Goal: Task Accomplishment & Management: Use online tool/utility

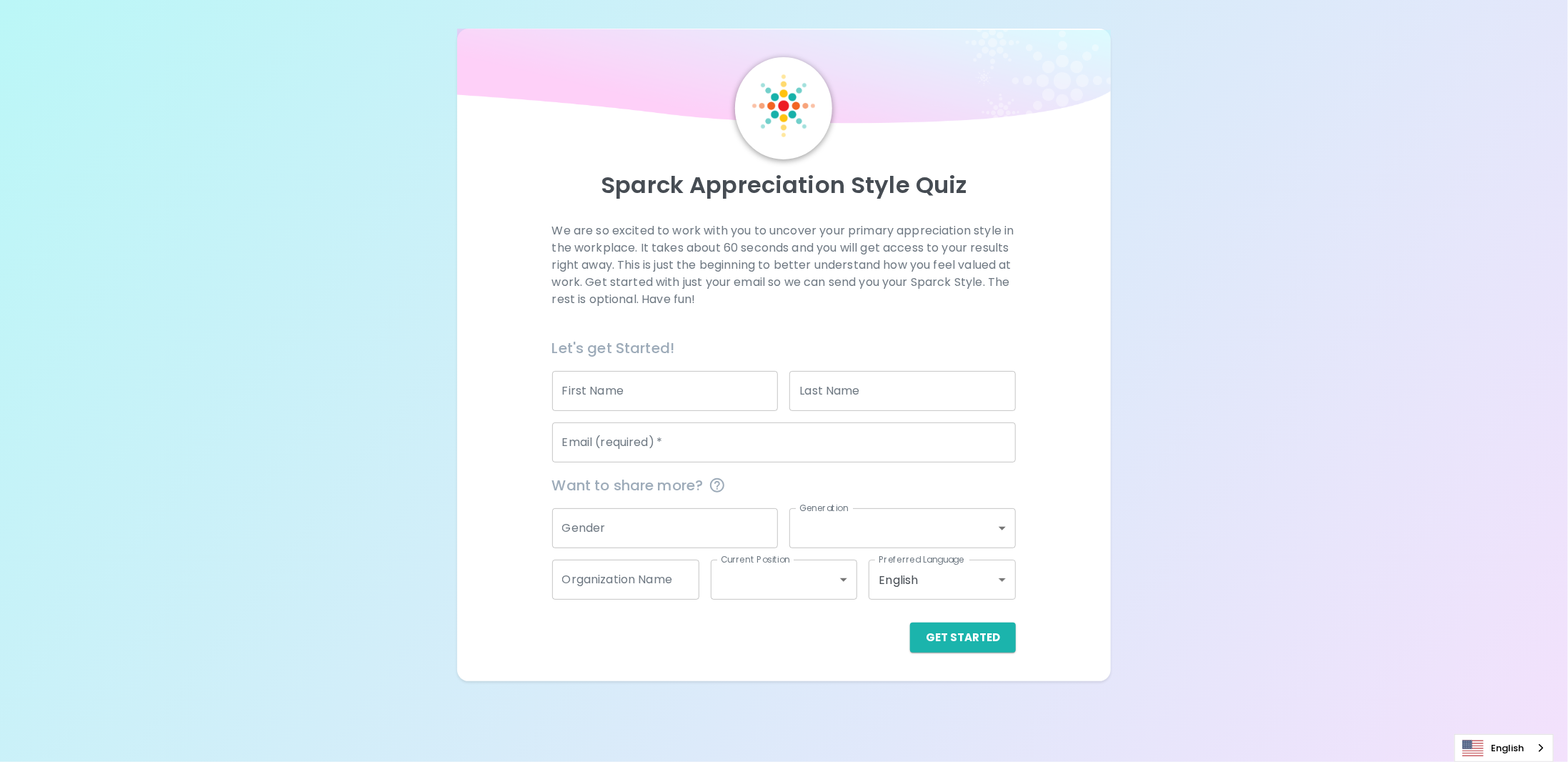
click at [678, 402] on input "First Name" at bounding box center [665, 390] width 227 height 40
type input "Les"
click at [874, 387] on input "Last Name" at bounding box center [903, 390] width 227 height 40
type input "[PERSON_NAME]"
click at [774, 441] on input "Email (required)   *" at bounding box center [784, 442] width 464 height 40
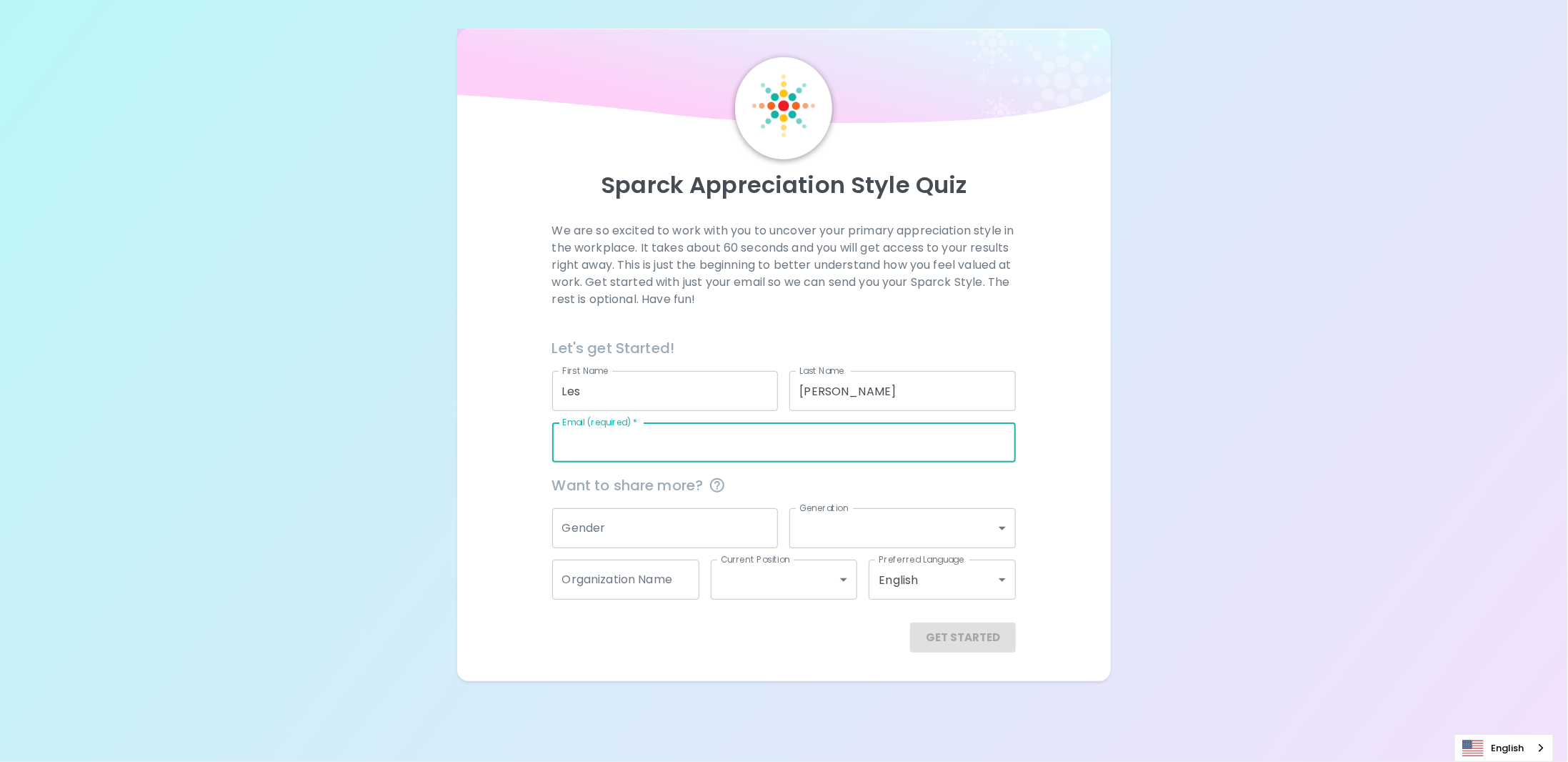
type input "[EMAIL_ADDRESS][DOMAIN_NAME]"
click at [660, 532] on input "Gender" at bounding box center [665, 528] width 227 height 40
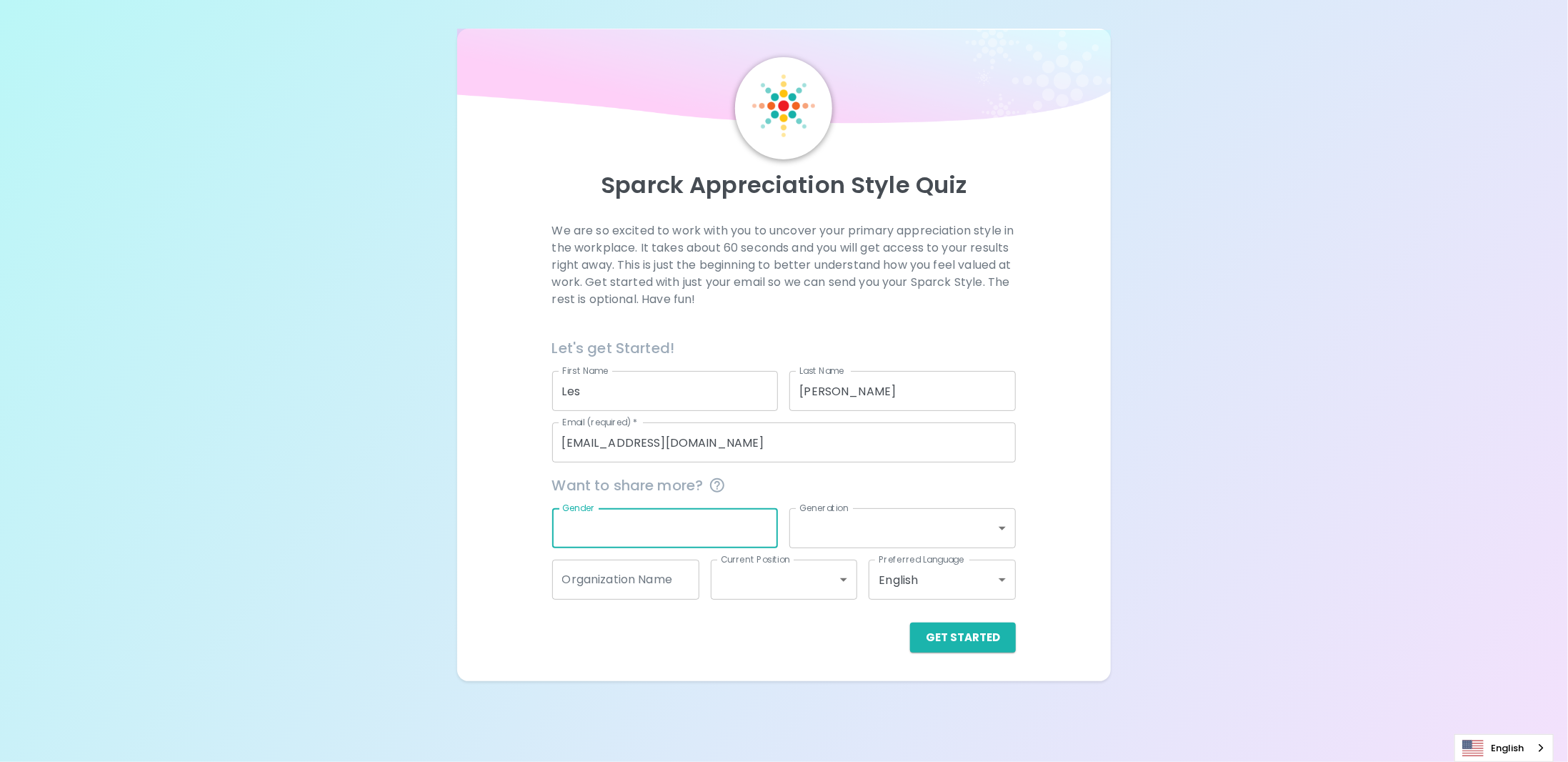
click at [823, 529] on body "Sparck Appreciation Style Quiz We are so excited to work with you to uncover yo…" at bounding box center [784, 381] width 1568 height 762
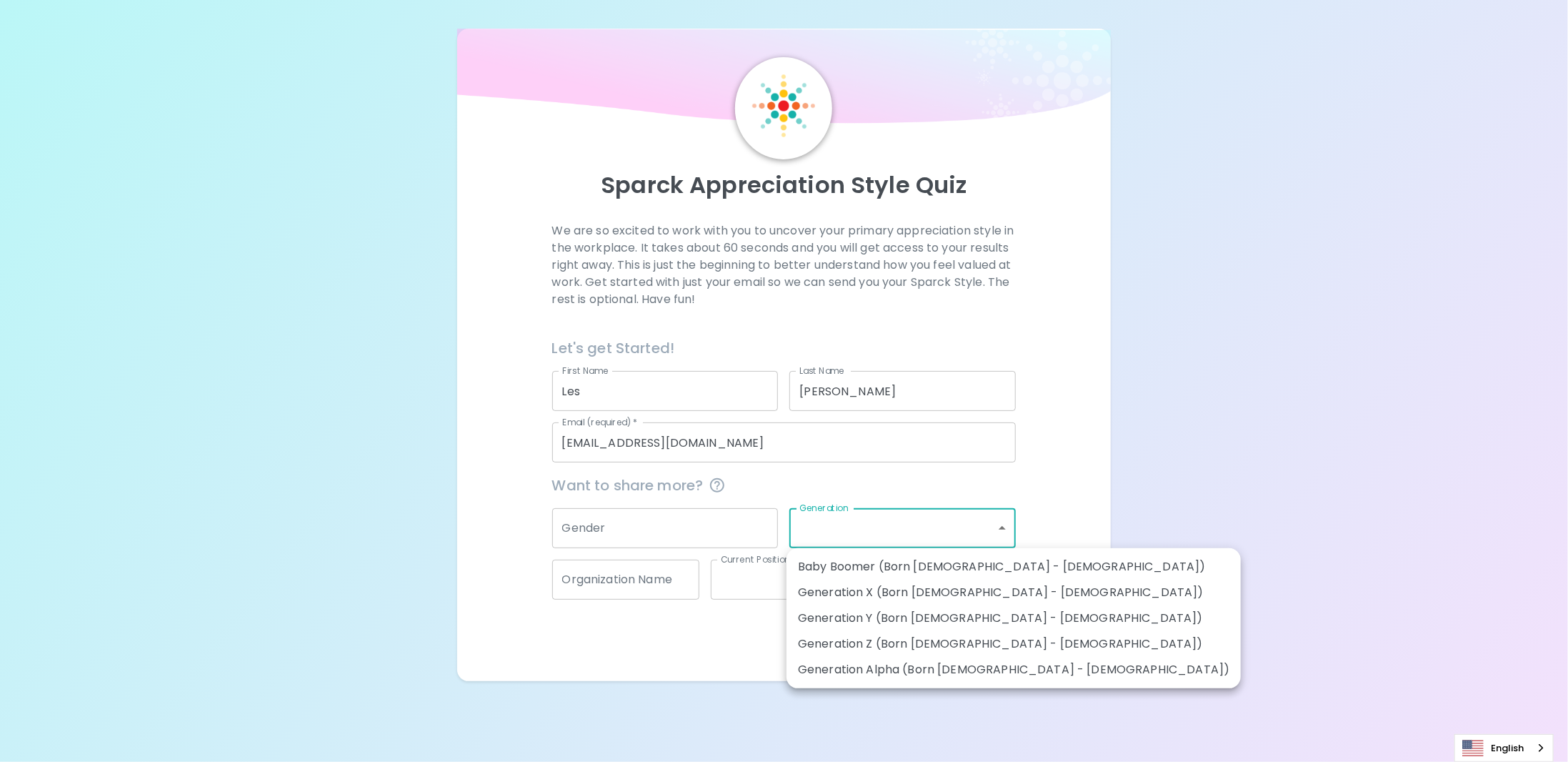
click at [375, 616] on div at bounding box center [784, 381] width 1568 height 762
click at [893, 537] on body "Sparck Appreciation Style Quiz We are so excited to work with you to uncover yo…" at bounding box center [784, 381] width 1568 height 762
click at [883, 566] on li "Baby Boomer (Born [DEMOGRAPHIC_DATA] - [DEMOGRAPHIC_DATA])" at bounding box center [1013, 566] width 455 height 26
type input "baby_boomer"
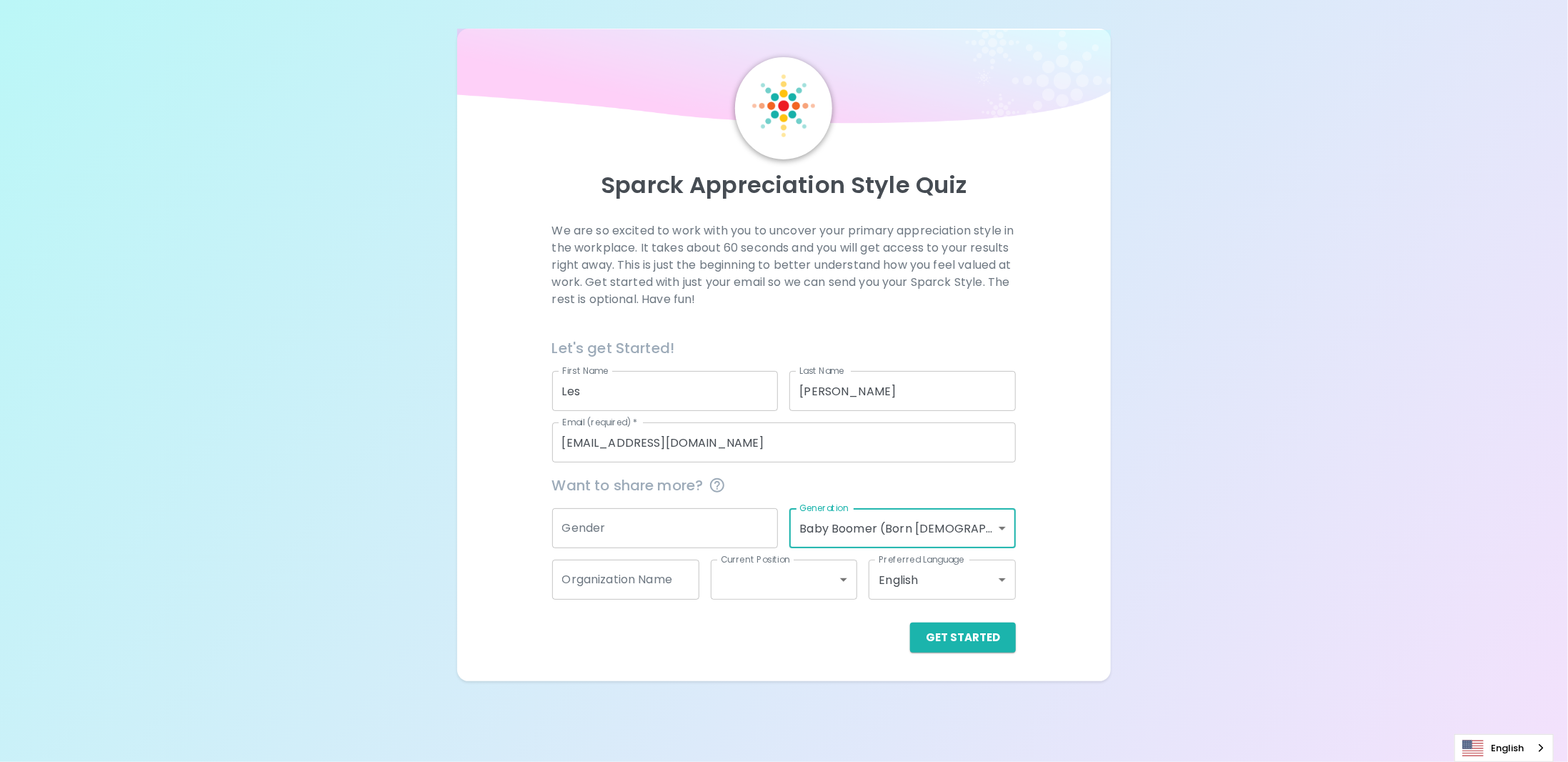
click at [724, 535] on input "Gender" at bounding box center [665, 528] width 227 height 40
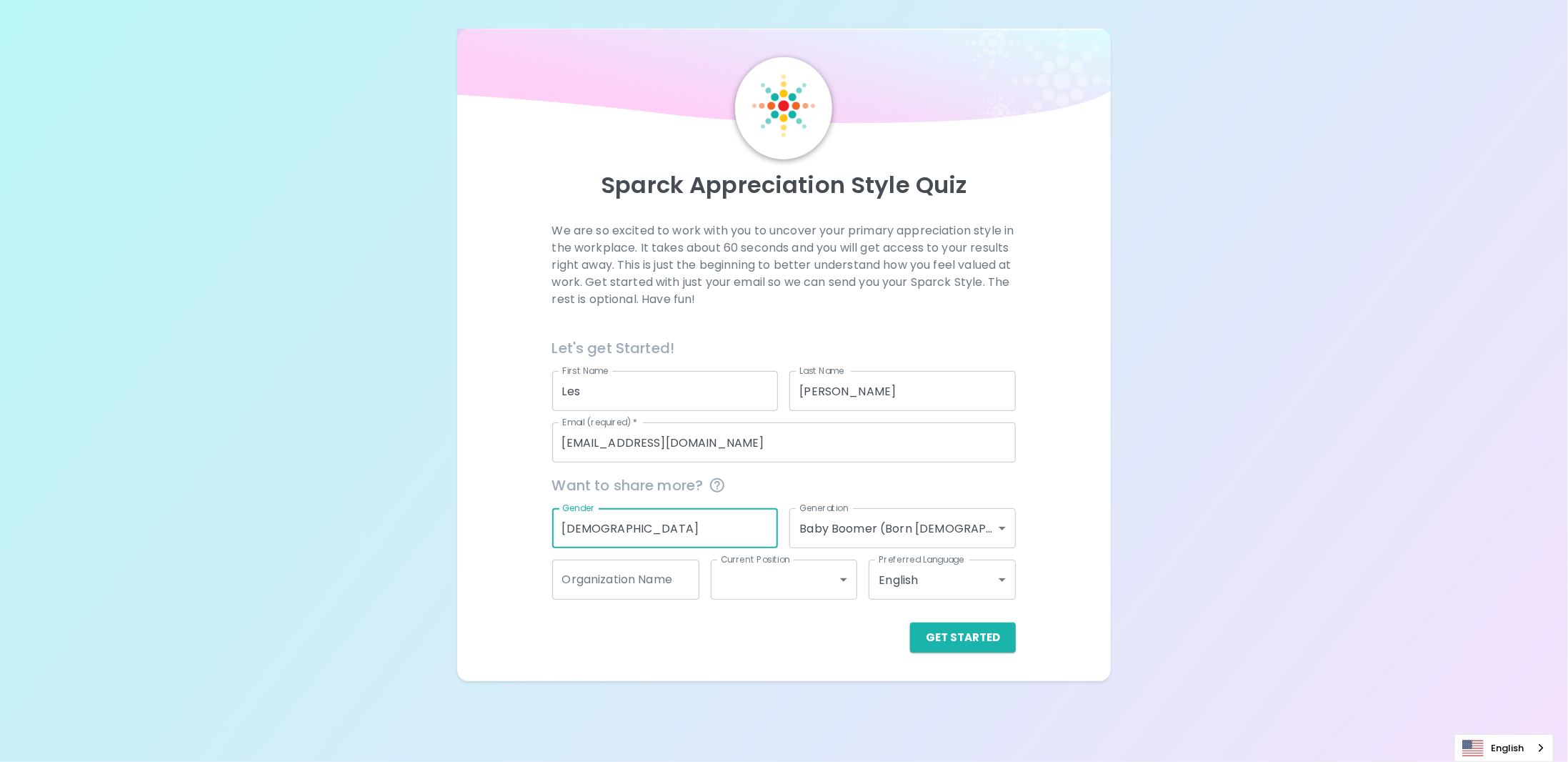
type input "[DEMOGRAPHIC_DATA]"
click at [652, 580] on input "Organization Name" at bounding box center [626, 580] width 147 height 40
type input "PCL"
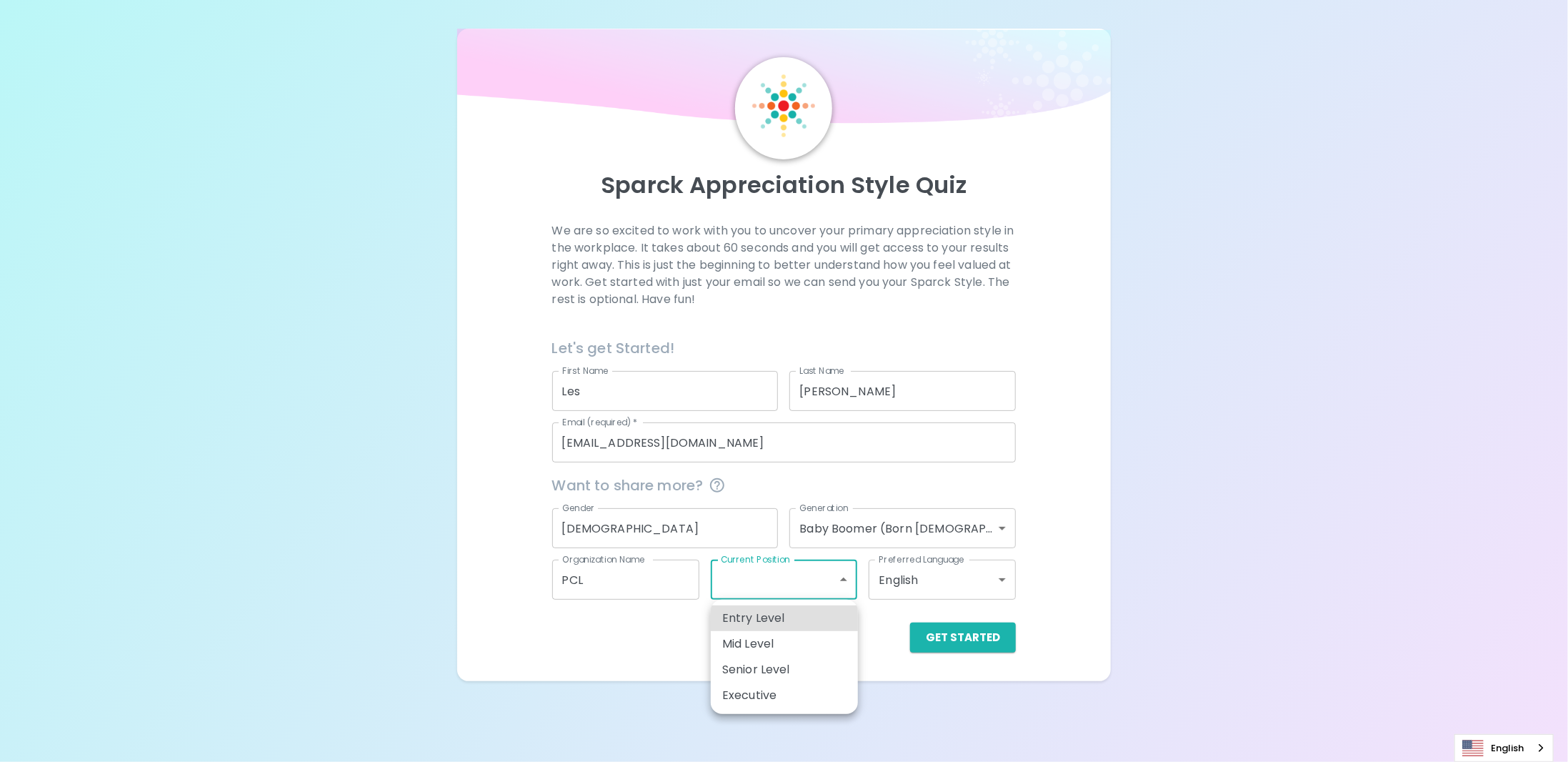
click at [846, 585] on body "Sparck Appreciation Style Quiz We are so excited to work with you to uncover yo…" at bounding box center [784, 381] width 1568 height 762
click at [846, 585] on div at bounding box center [784, 381] width 1568 height 762
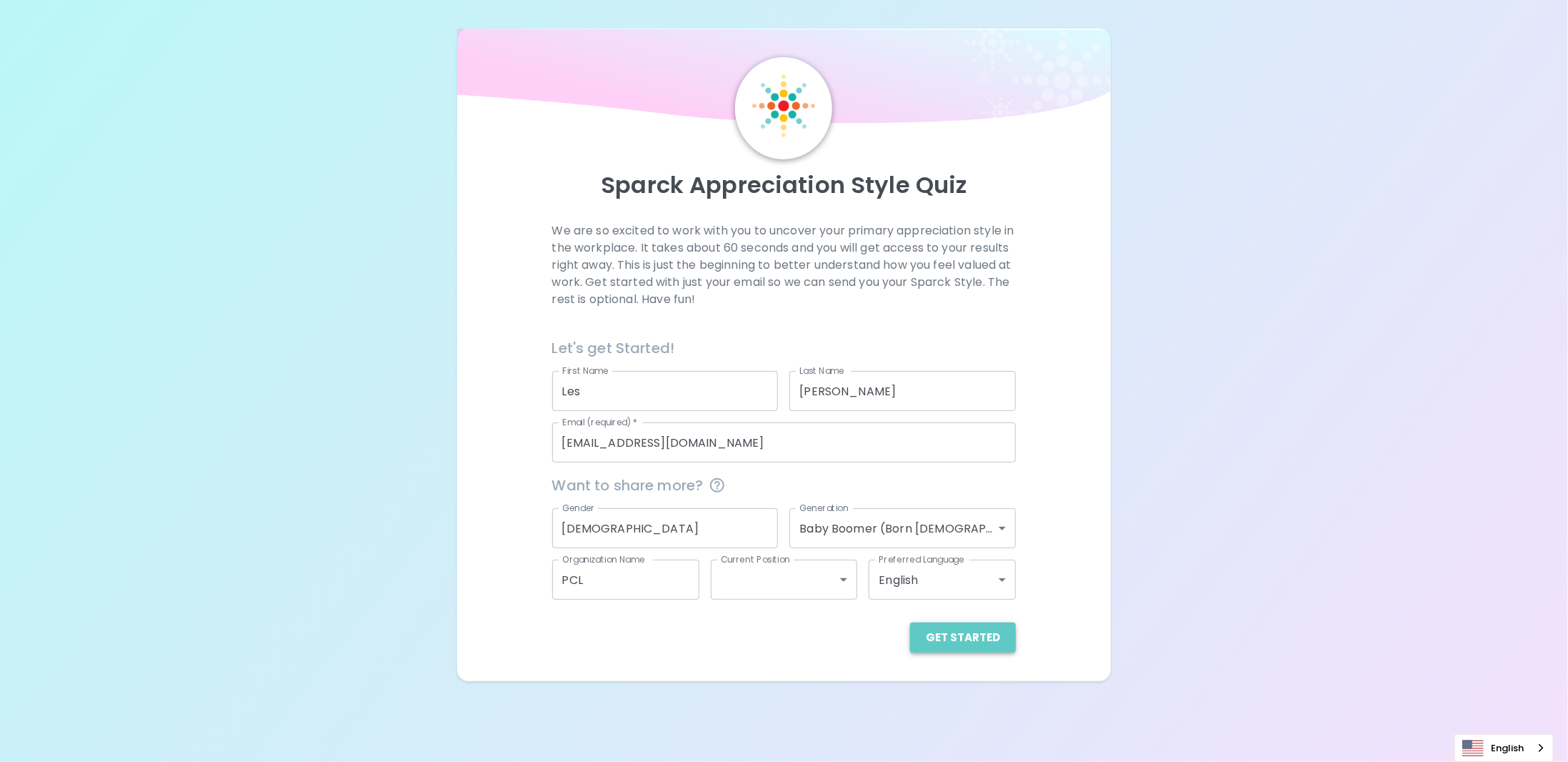
click at [982, 641] on button "Get Started" at bounding box center [963, 637] width 106 height 30
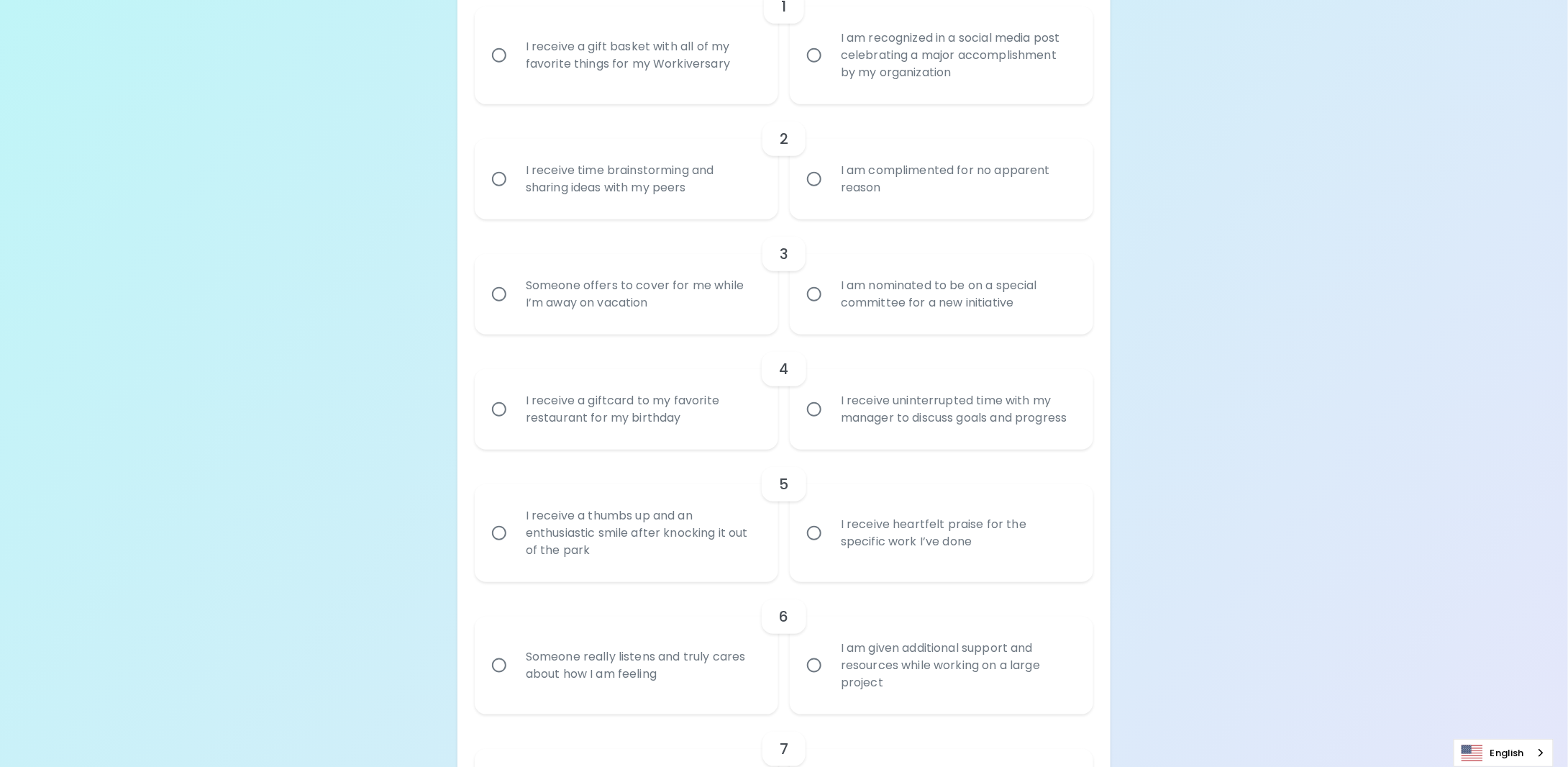
scroll to position [217, 0]
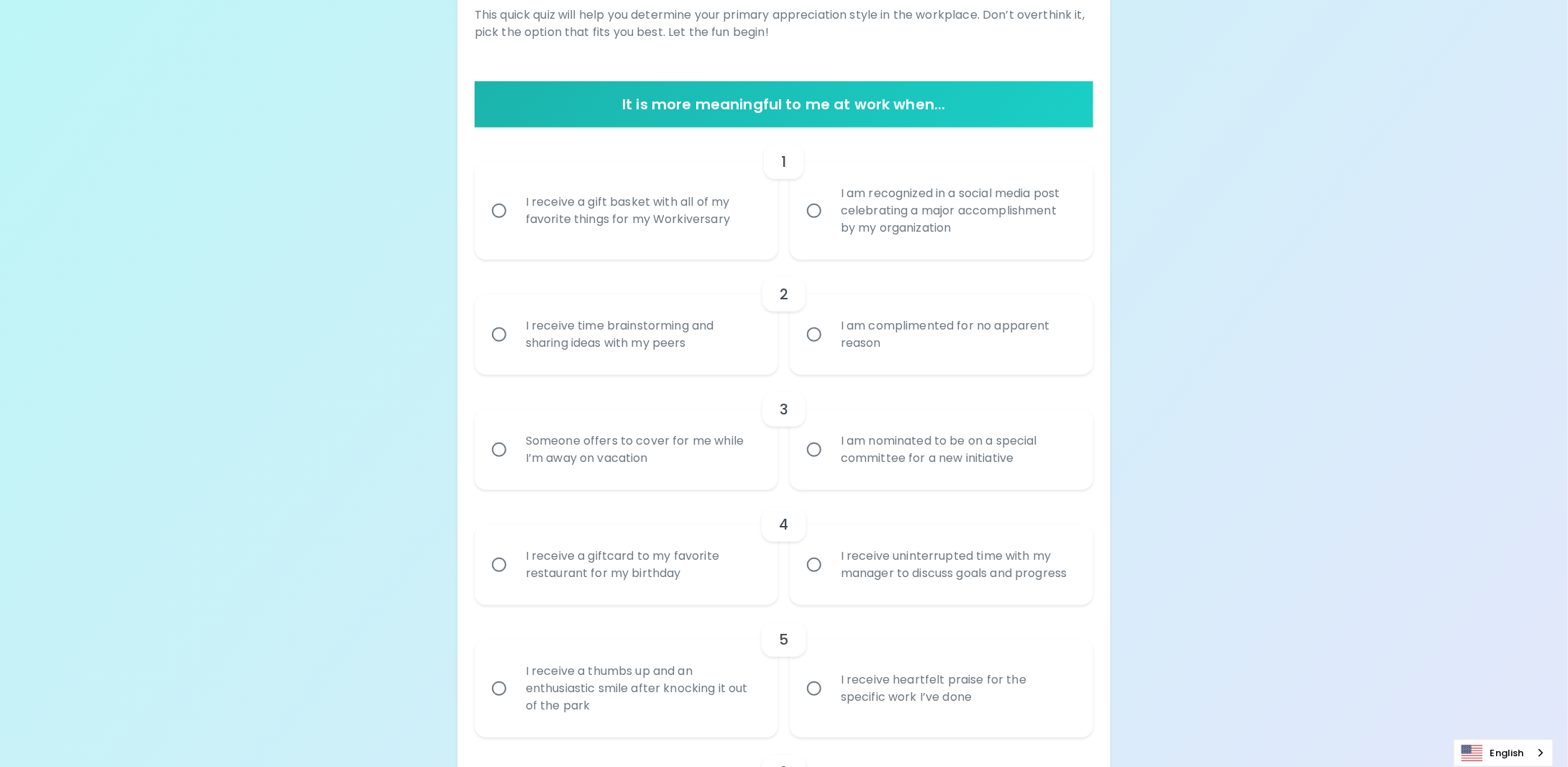
click at [814, 210] on input "I am recognized in a social media post celebrating a major accomplishment by my…" at bounding box center [814, 211] width 30 height 30
radio input "true"
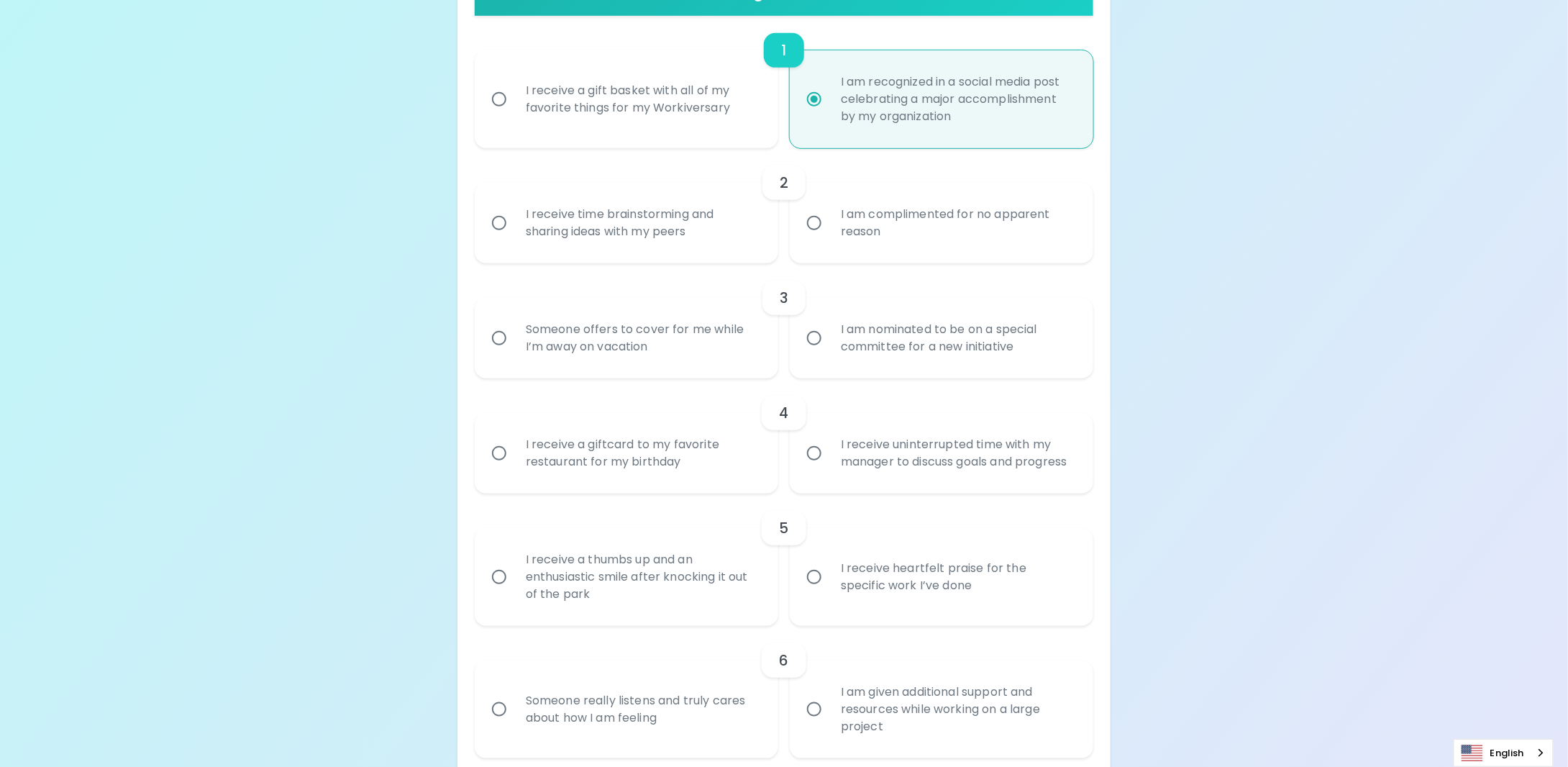
scroll to position [332, 0]
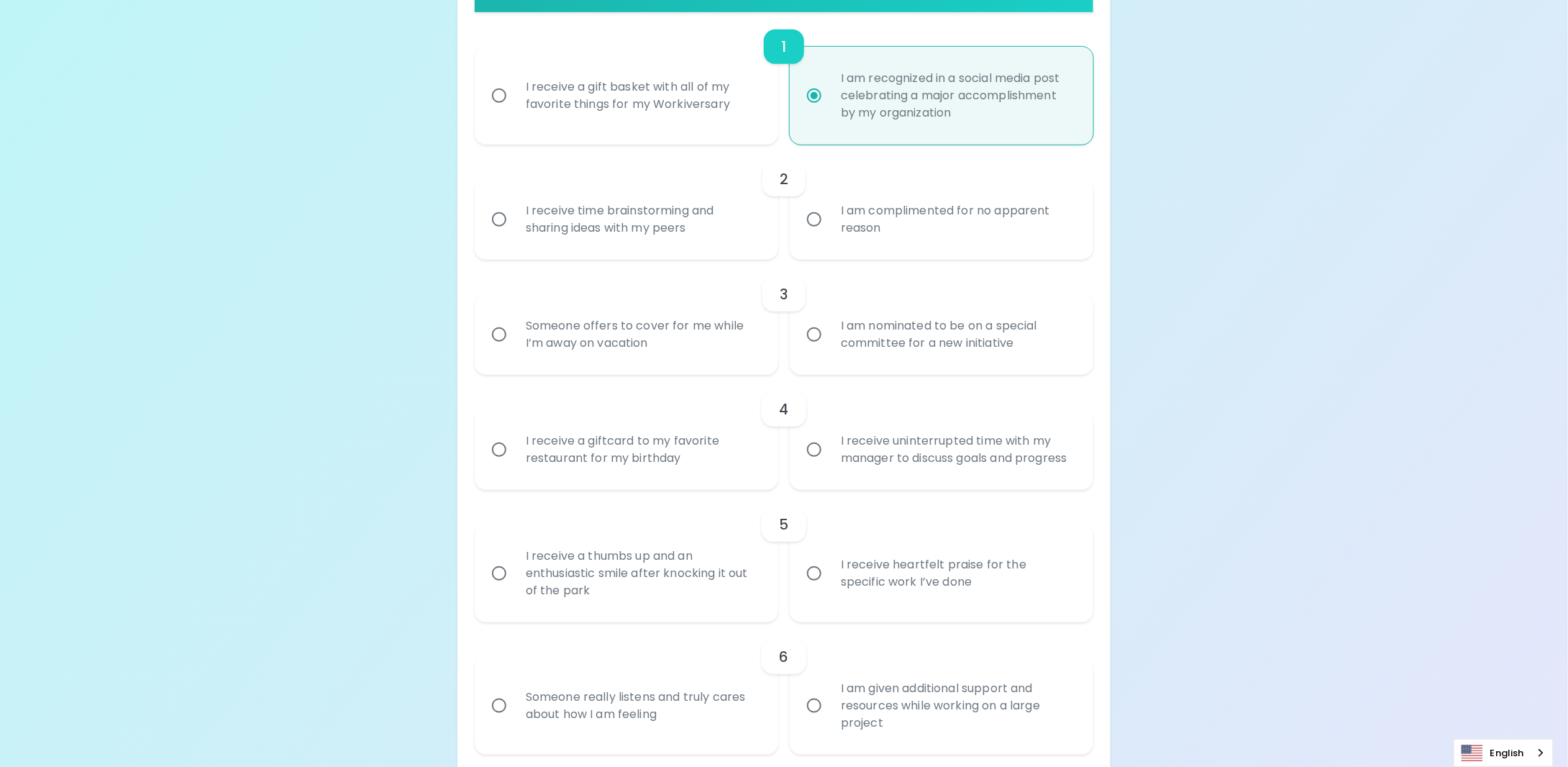
click at [500, 223] on input "I receive time brainstorming and sharing ideas with my peers" at bounding box center [500, 220] width 30 height 30
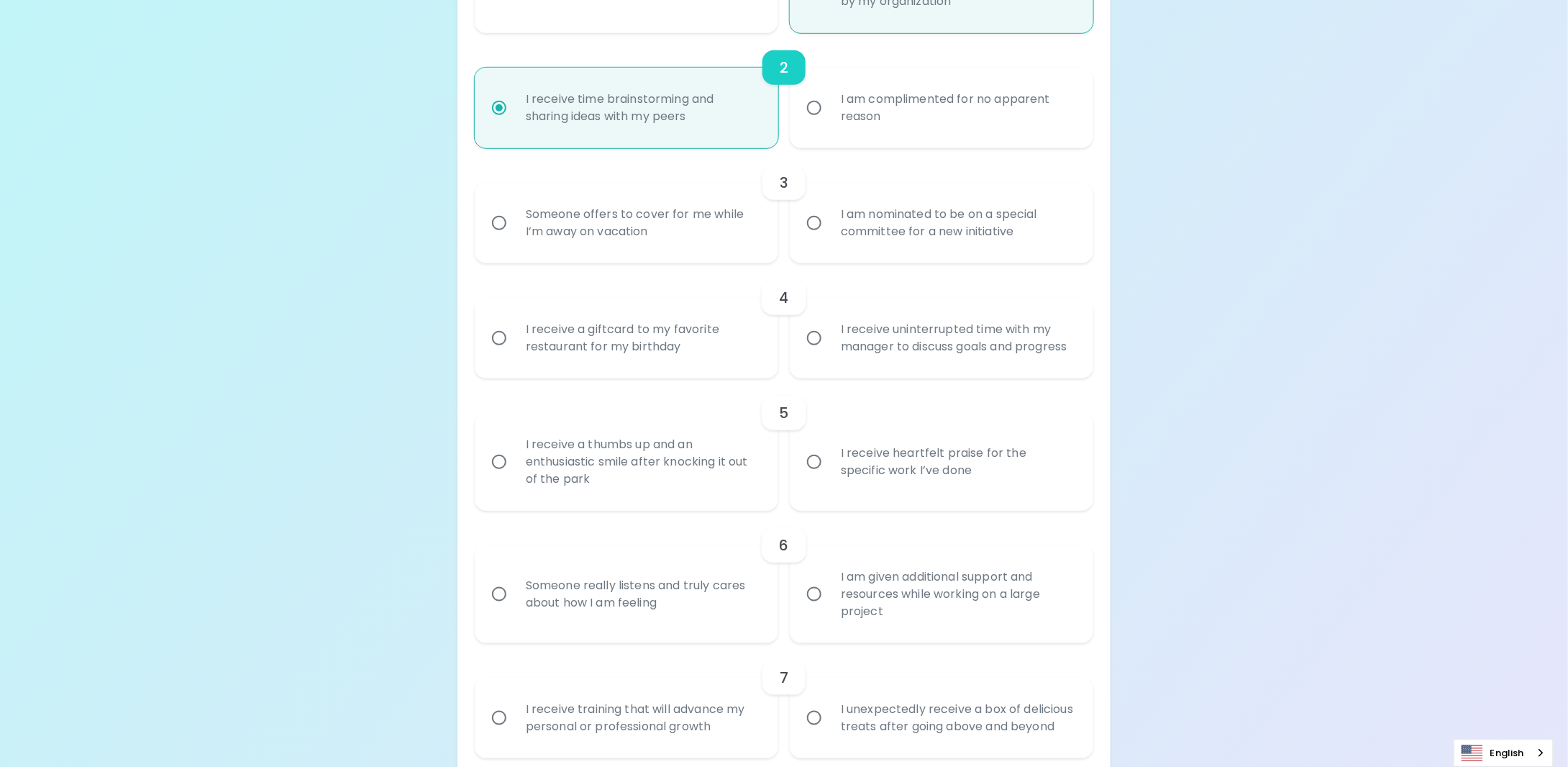
scroll to position [447, 0]
radio input "true"
click at [814, 225] on input "I am nominated to be on a special committee for a new initiative" at bounding box center [814, 220] width 30 height 30
radio input "false"
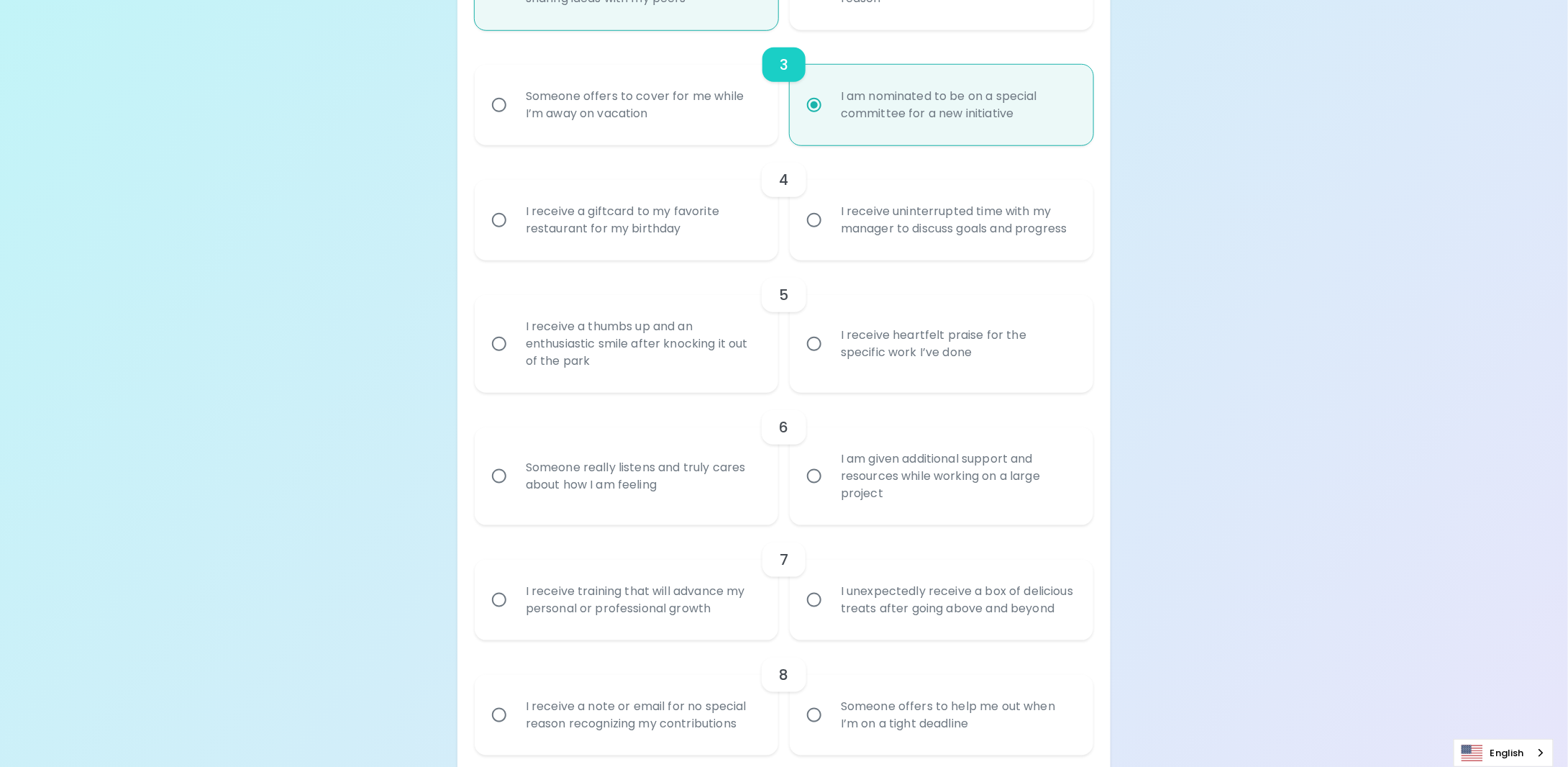
scroll to position [562, 0]
radio input "true"
click at [812, 221] on input "I receive uninterrupted time with my manager to discuss goals and progress" at bounding box center [814, 220] width 30 height 30
radio input "false"
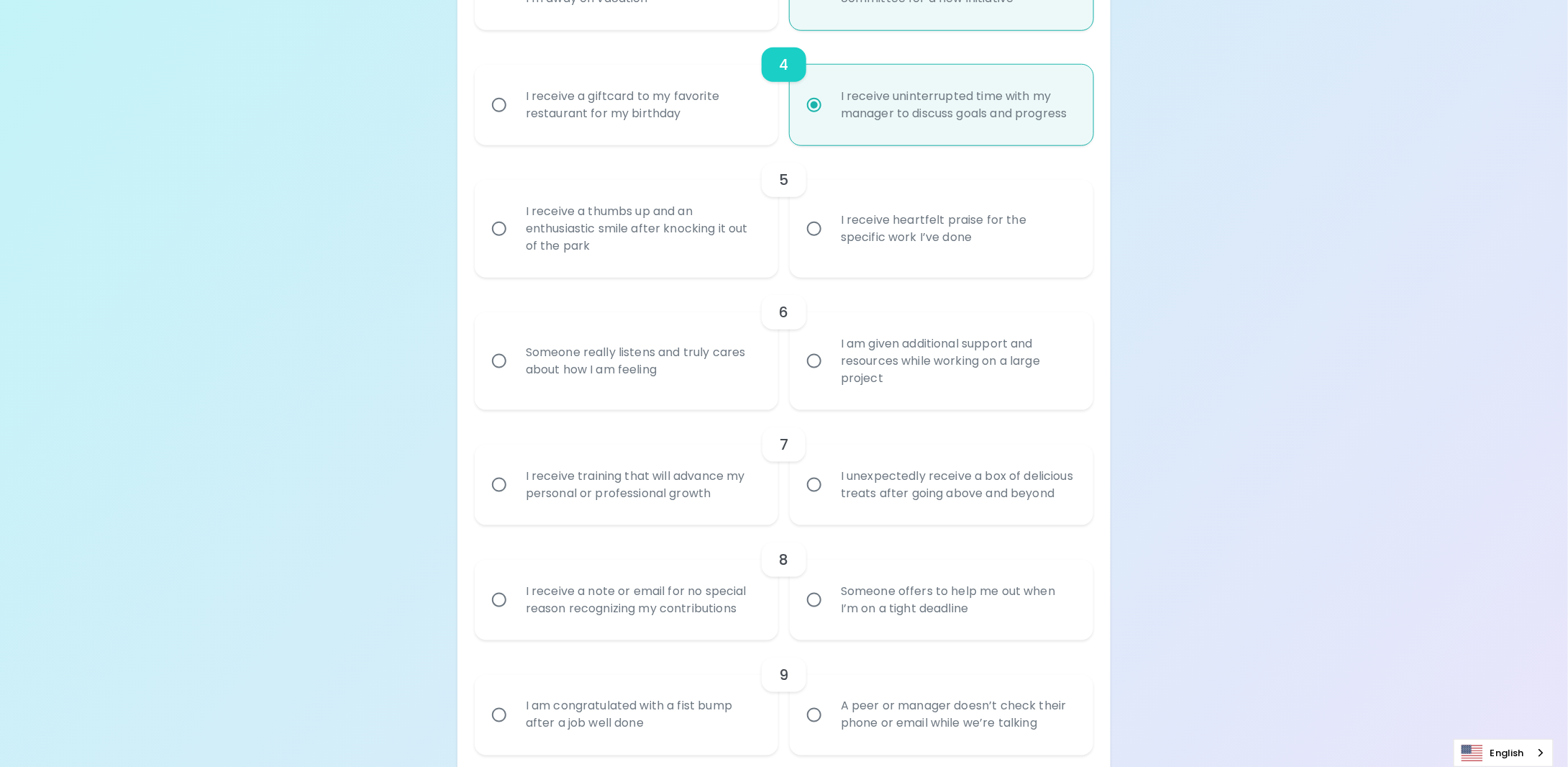
scroll to position [678, 0]
radio input "true"
click at [501, 228] on input "I receive a thumbs up and an enthusiastic smile after knocking it out of the pa…" at bounding box center [500, 228] width 30 height 30
radio input "false"
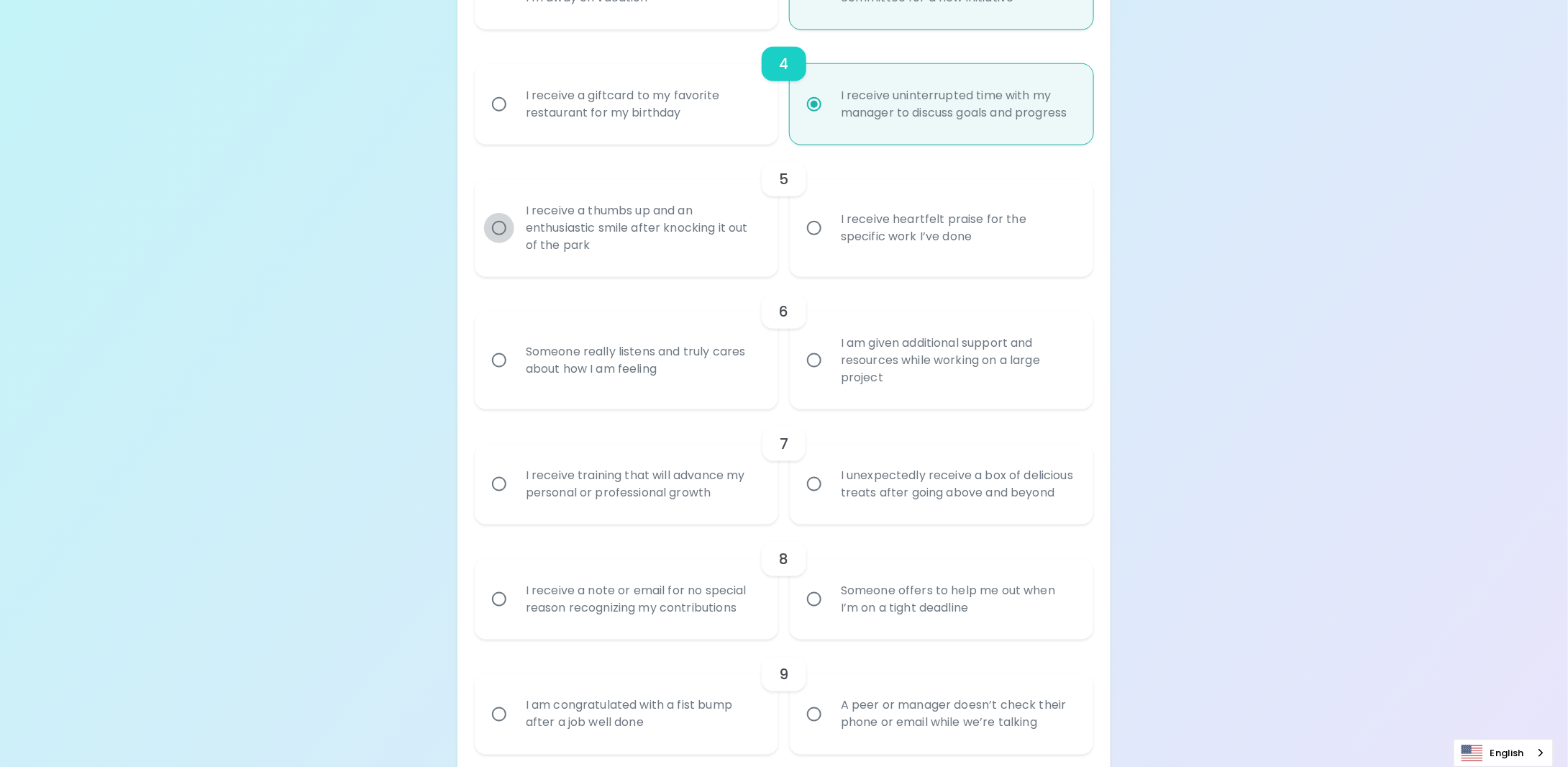
radio input "false"
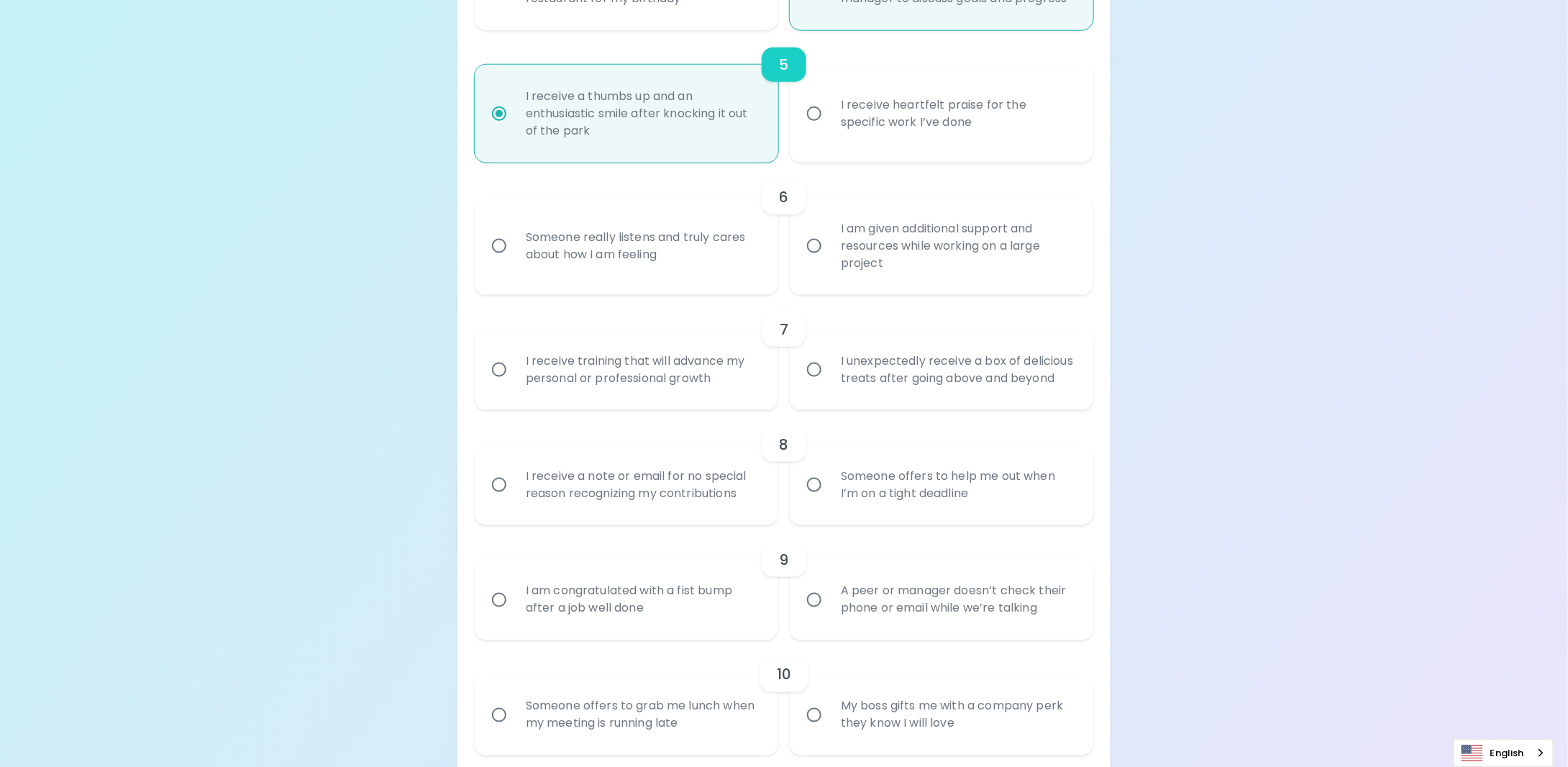
scroll to position [793, 0]
radio input "true"
drag, startPoint x: 813, startPoint y: 247, endPoint x: 815, endPoint y: 255, distance: 8.2
click at [815, 254] on input "I am given additional support and resources while working on a large project" at bounding box center [814, 246] width 30 height 30
radio input "false"
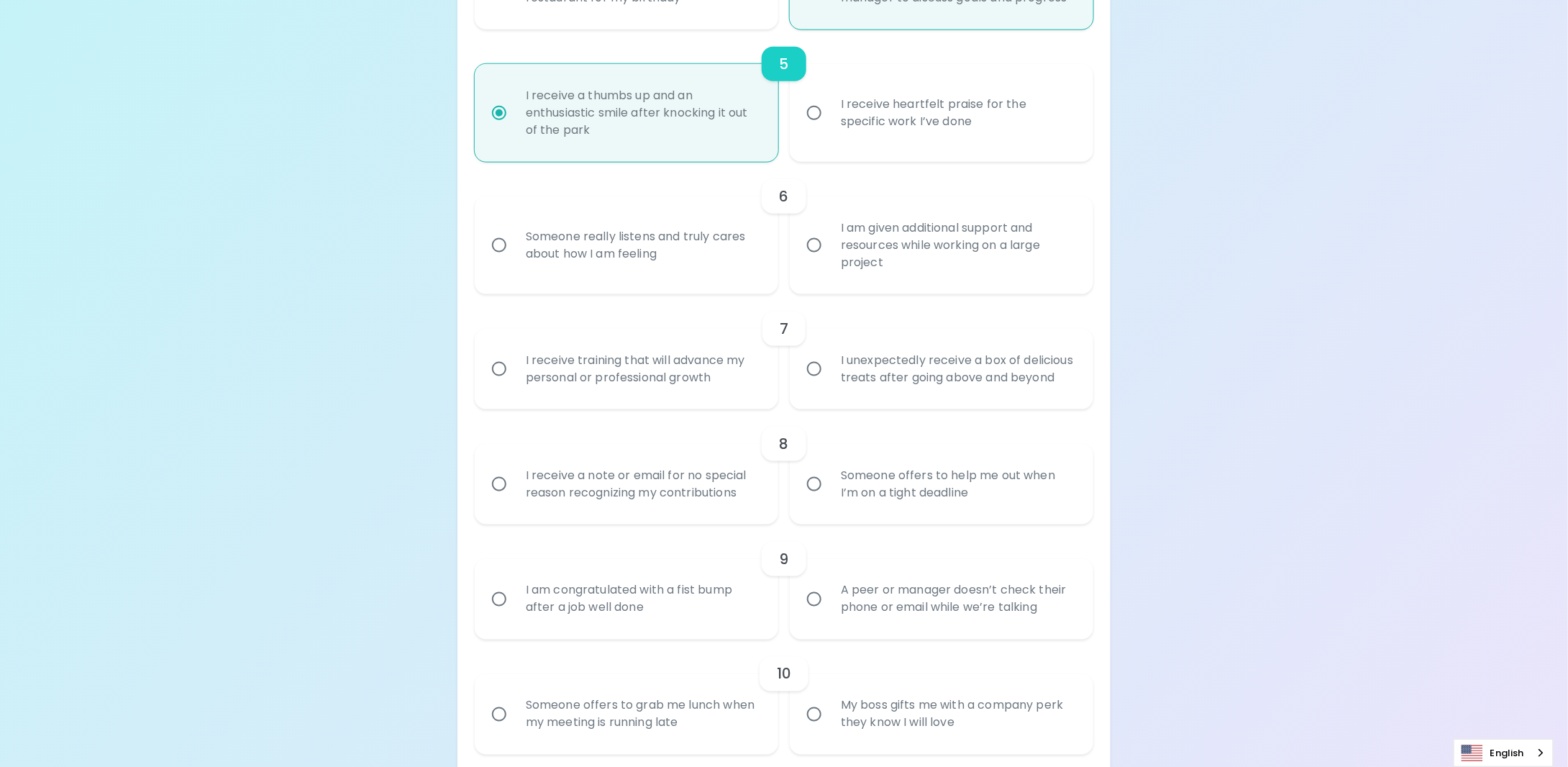
radio input "false"
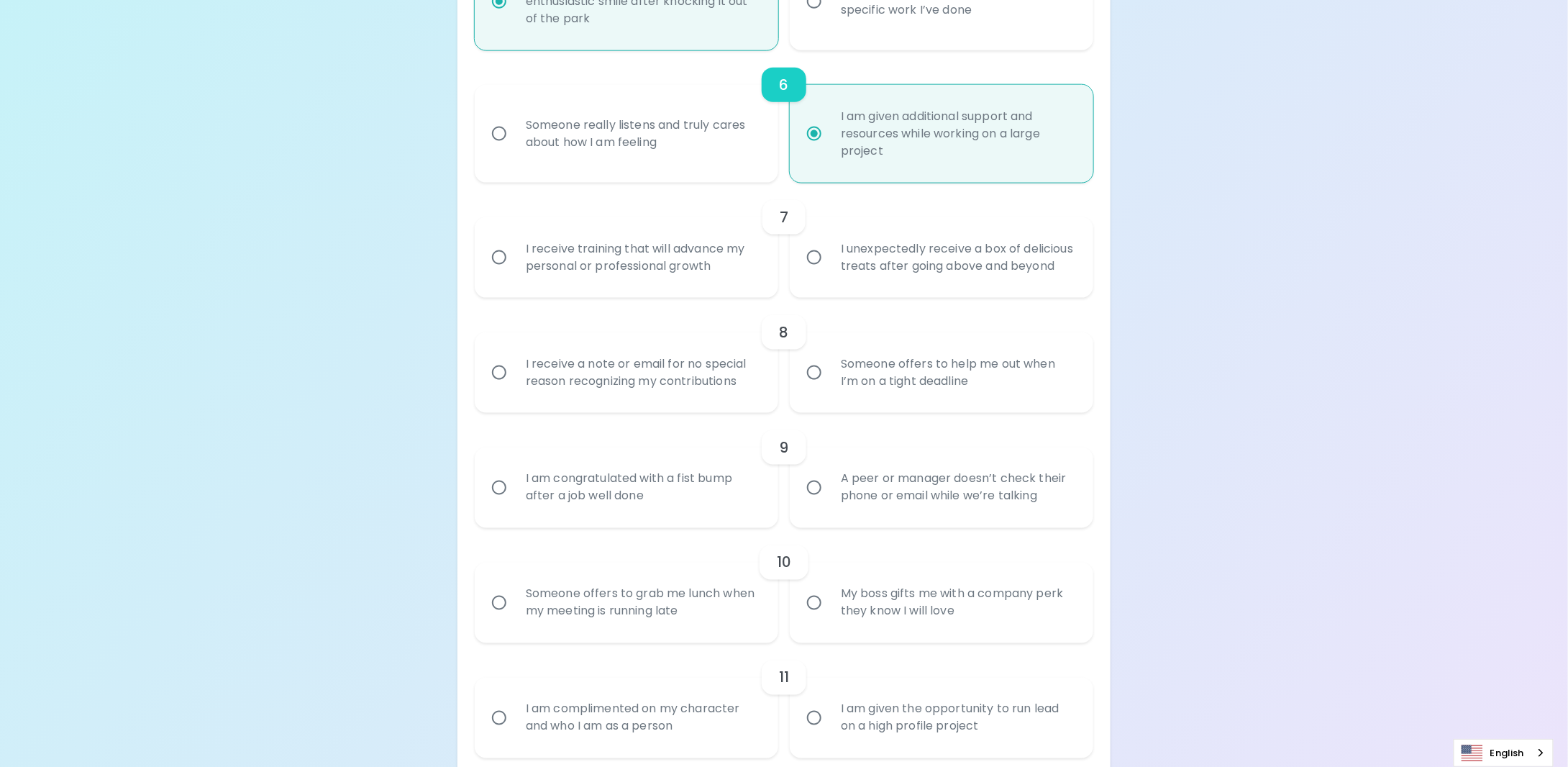
scroll to position [908, 0]
radio input "true"
click at [509, 262] on input "I receive training that will advance my personal or professional growth" at bounding box center [500, 254] width 30 height 30
radio input "false"
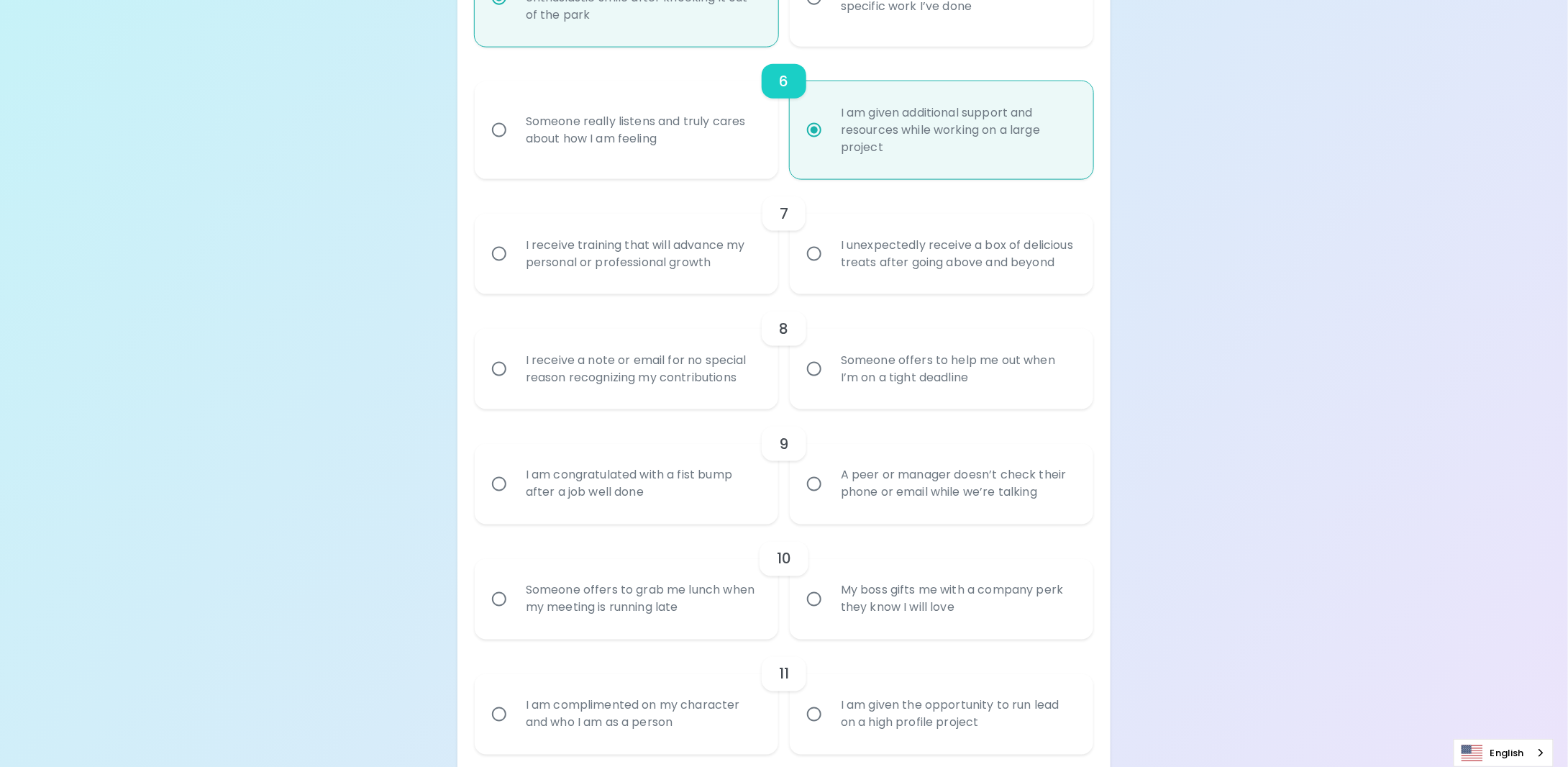
radio input "false"
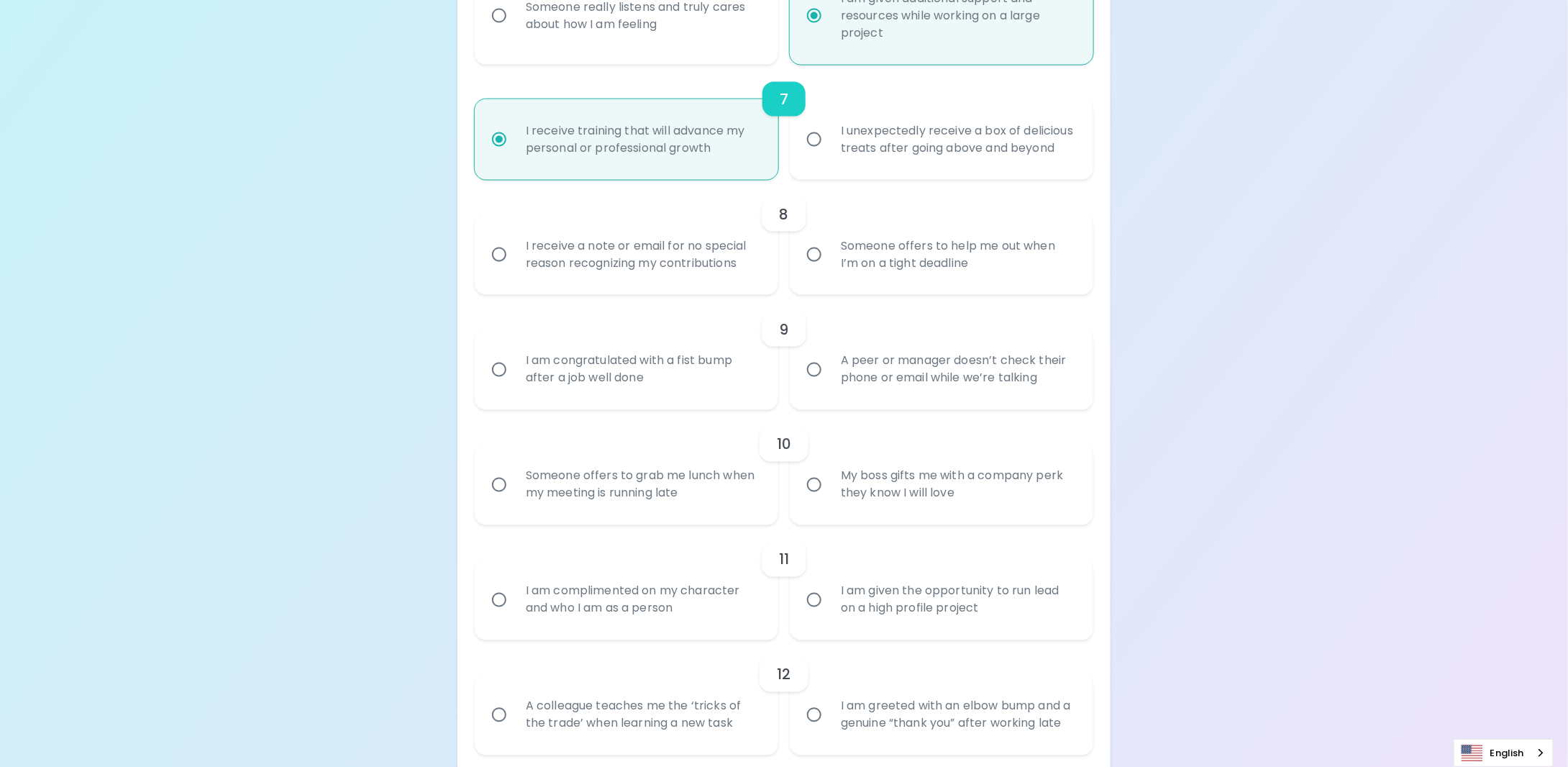
scroll to position [1023, 0]
radio input "true"
drag, startPoint x: 823, startPoint y: 275, endPoint x: 792, endPoint y: 293, distance: 35.8
click at [823, 269] on input "Someone offers to help me out when I’m on a tight deadline" at bounding box center [814, 254] width 30 height 30
radio input "false"
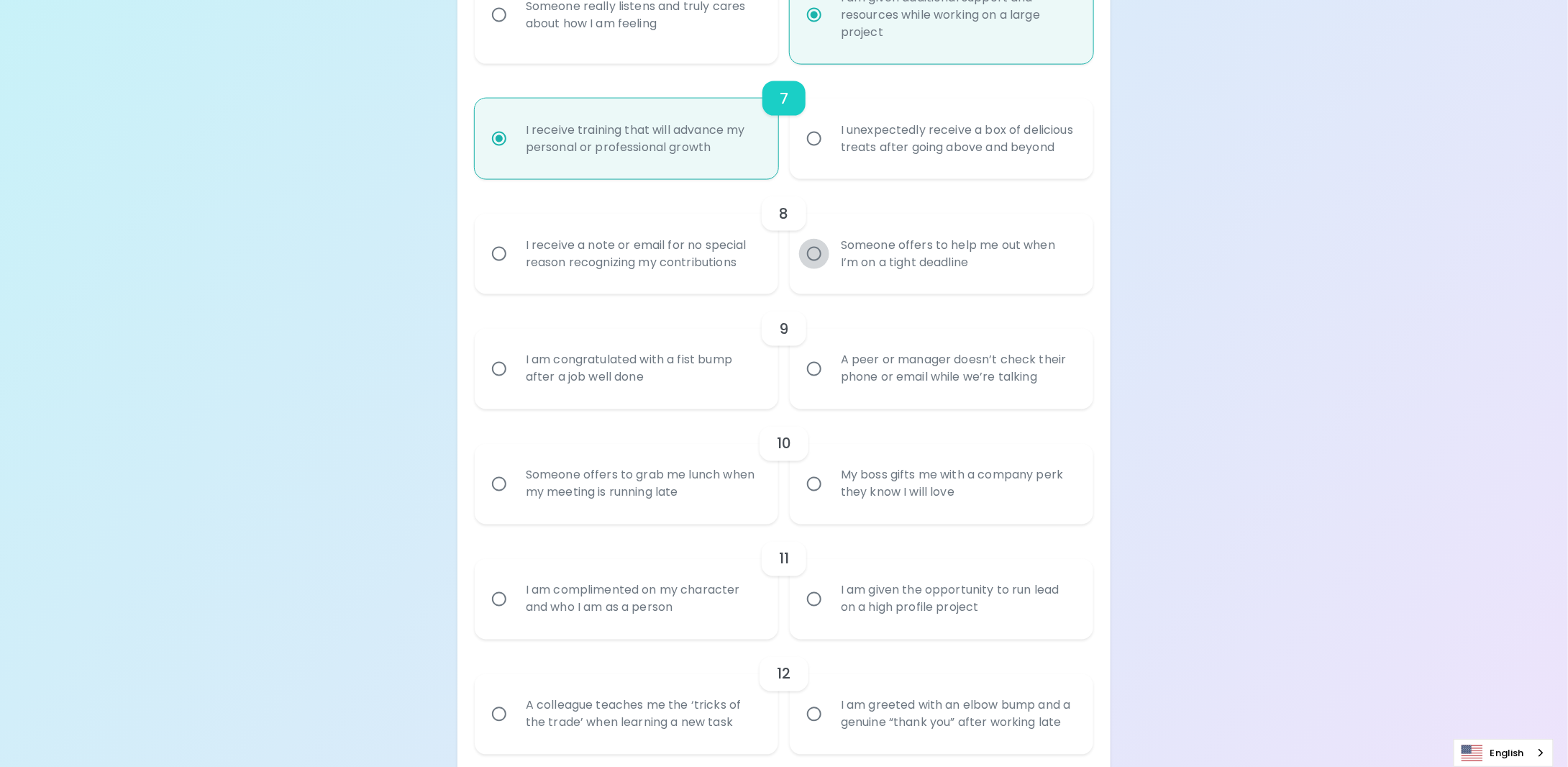
radio input "false"
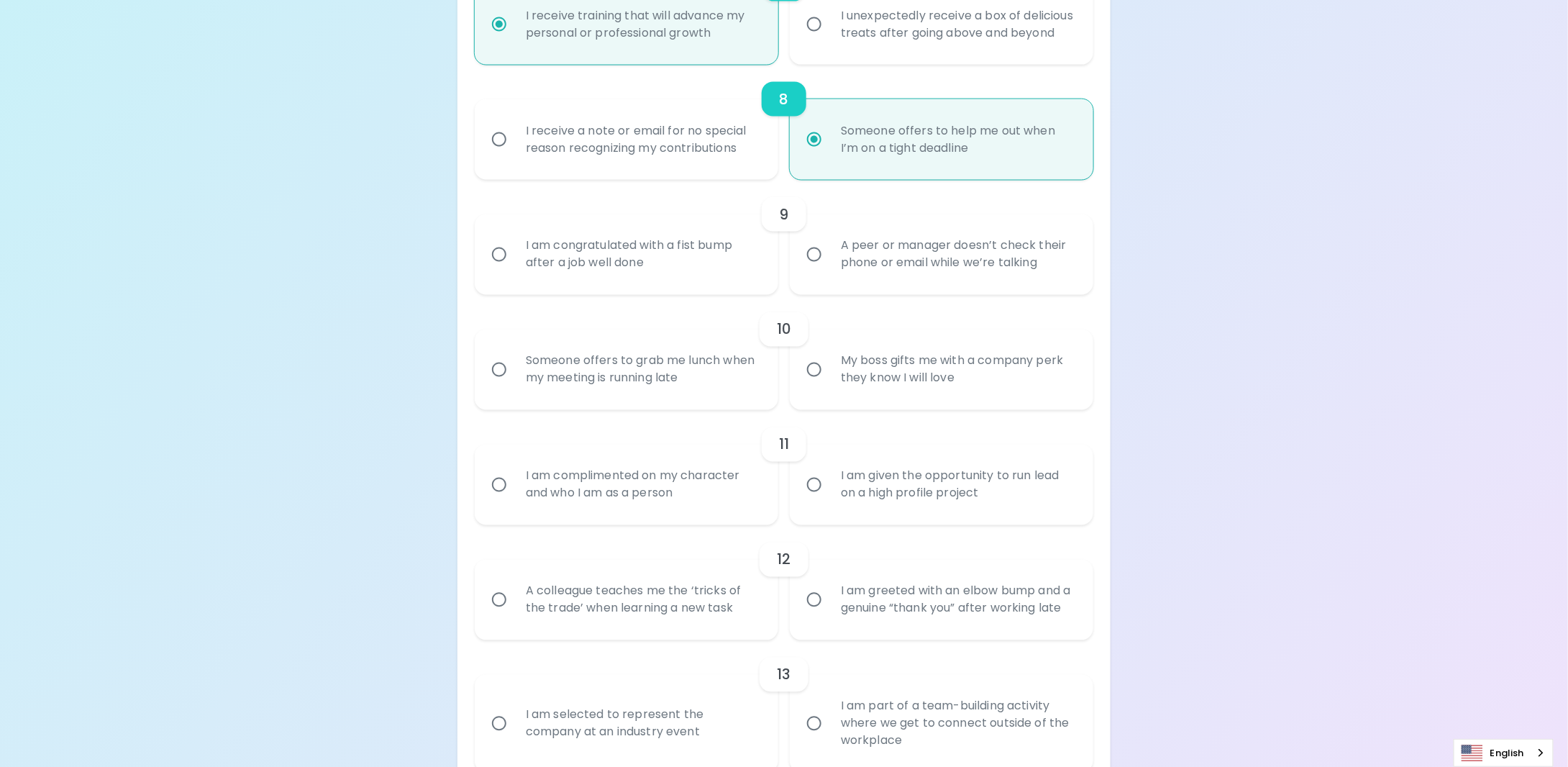
scroll to position [1138, 0]
radio input "true"
click at [511, 269] on input "I am congratulated with a fist bump after a job well done" at bounding box center [500, 254] width 30 height 30
radio input "false"
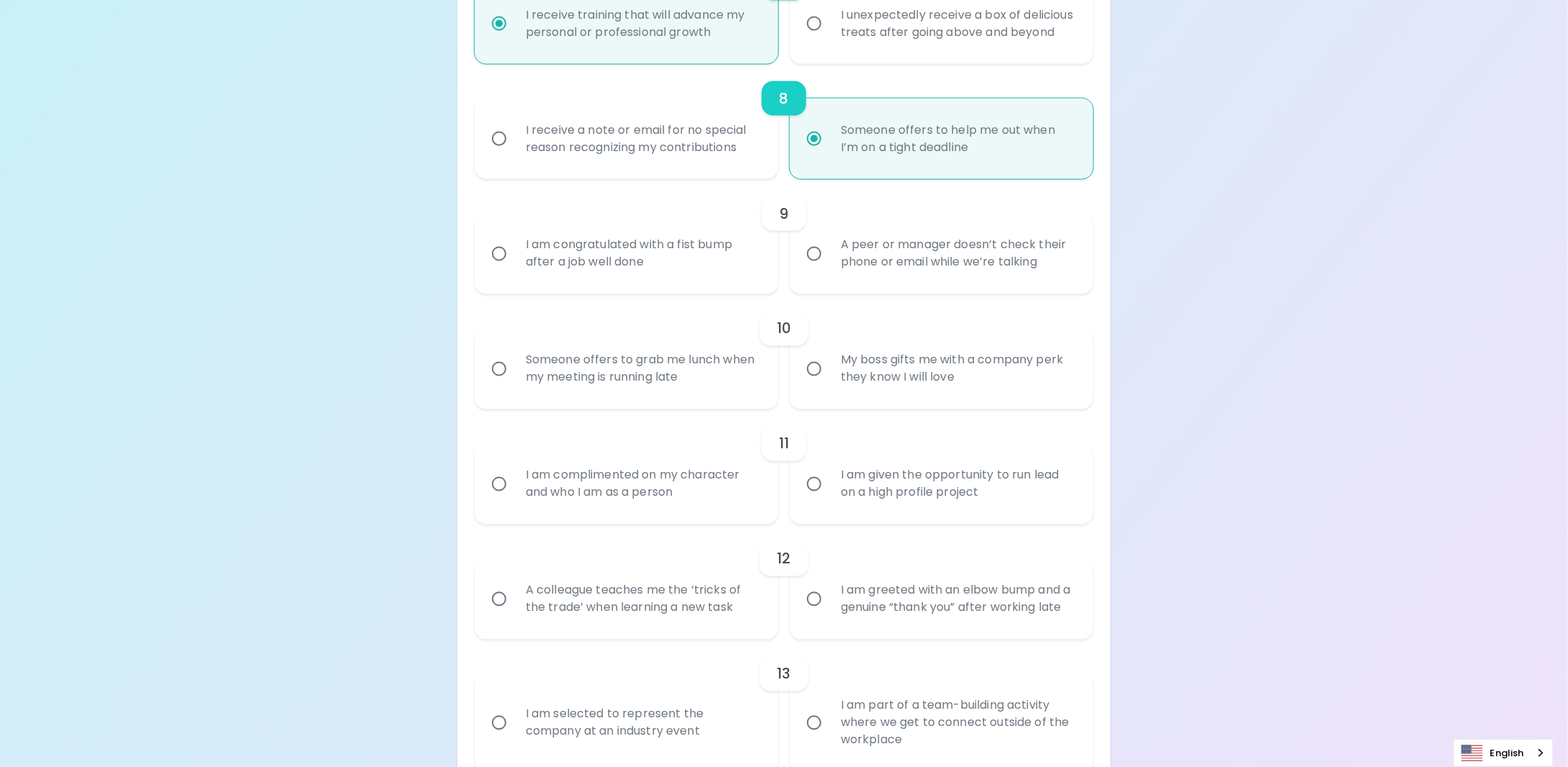
radio input "false"
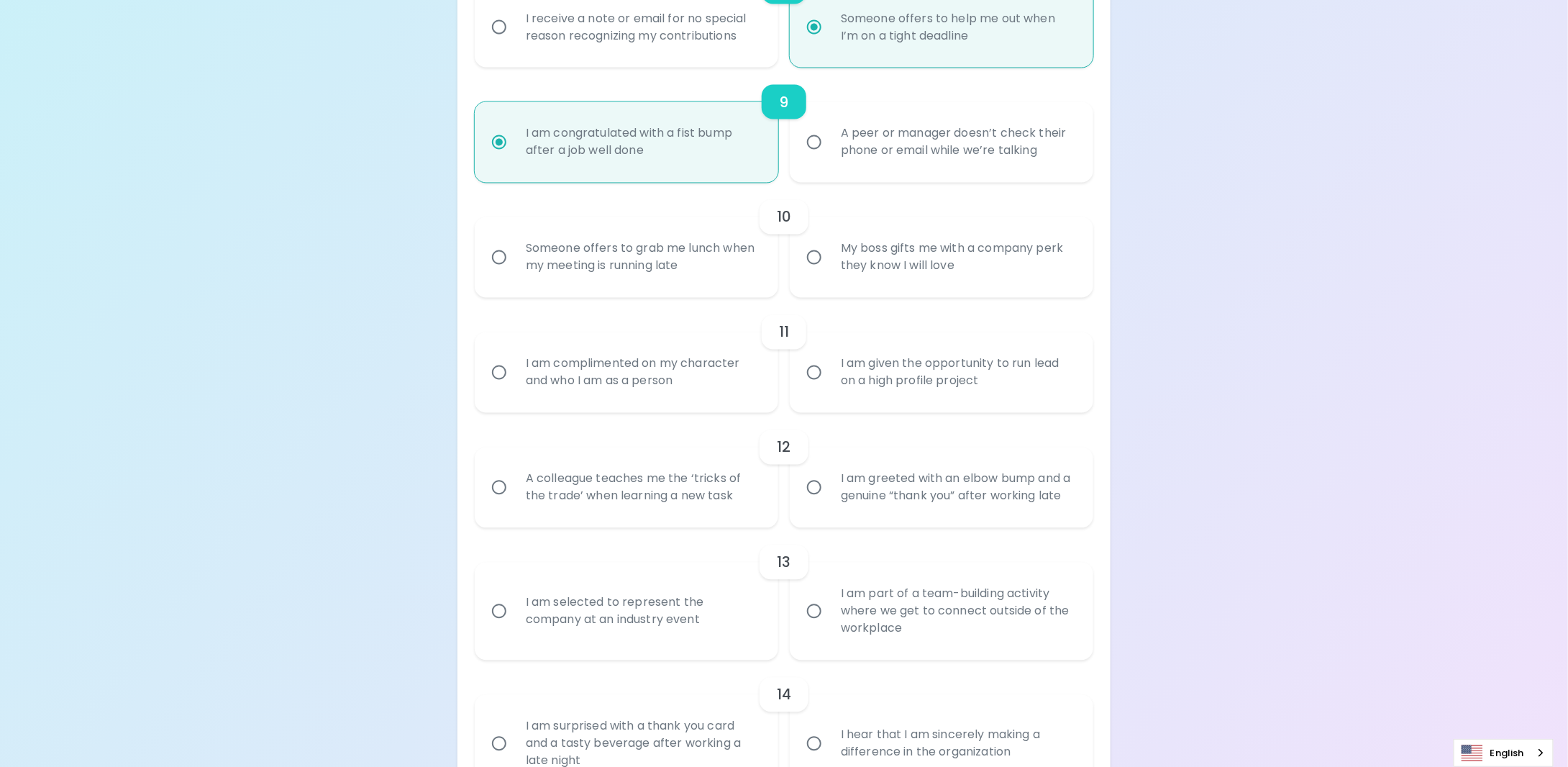
scroll to position [1253, 0]
radio input "true"
click at [506, 269] on input "Someone offers to grab me lunch when my meeting is running late" at bounding box center [500, 254] width 30 height 30
radio input "false"
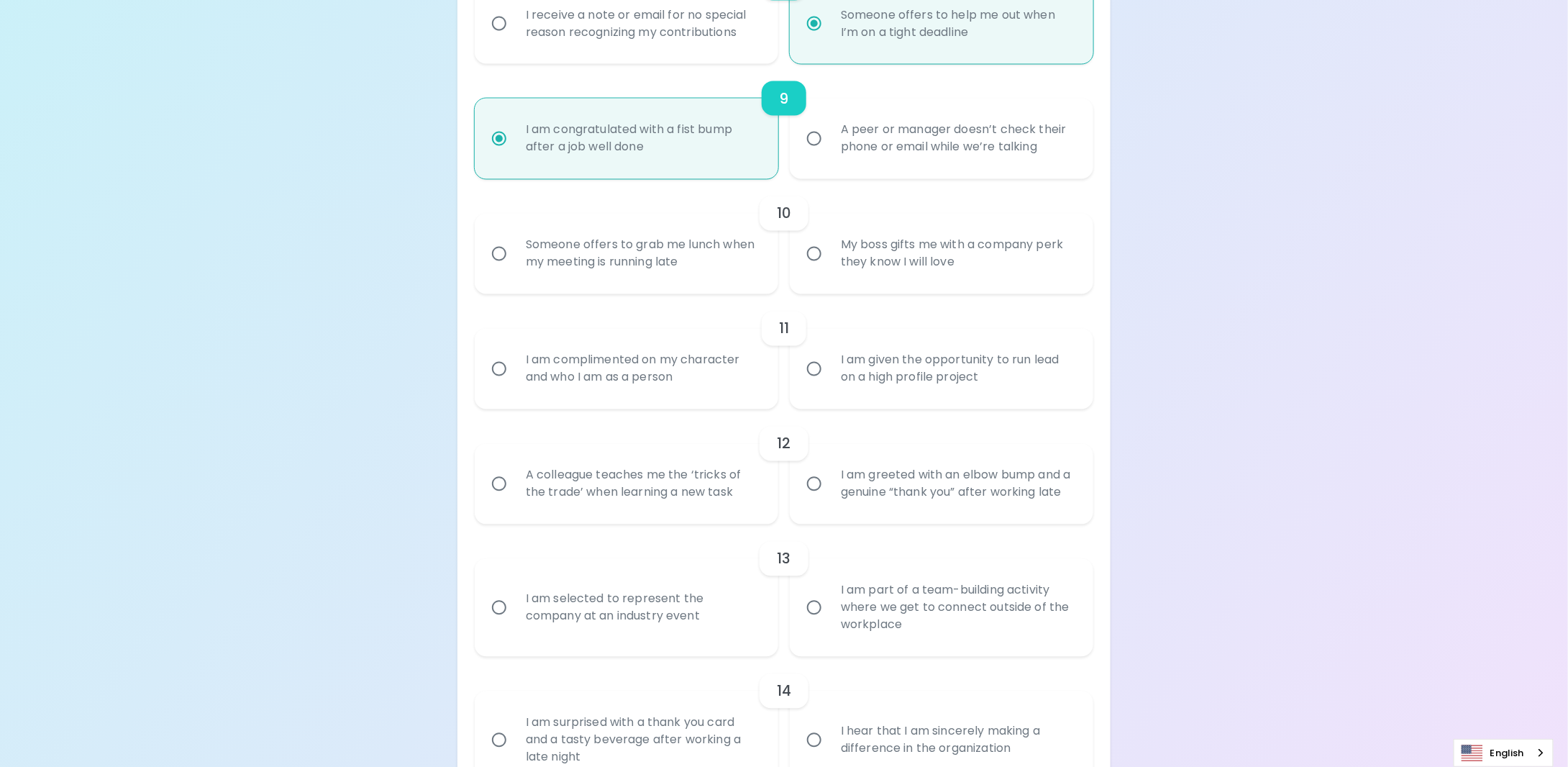
radio input "false"
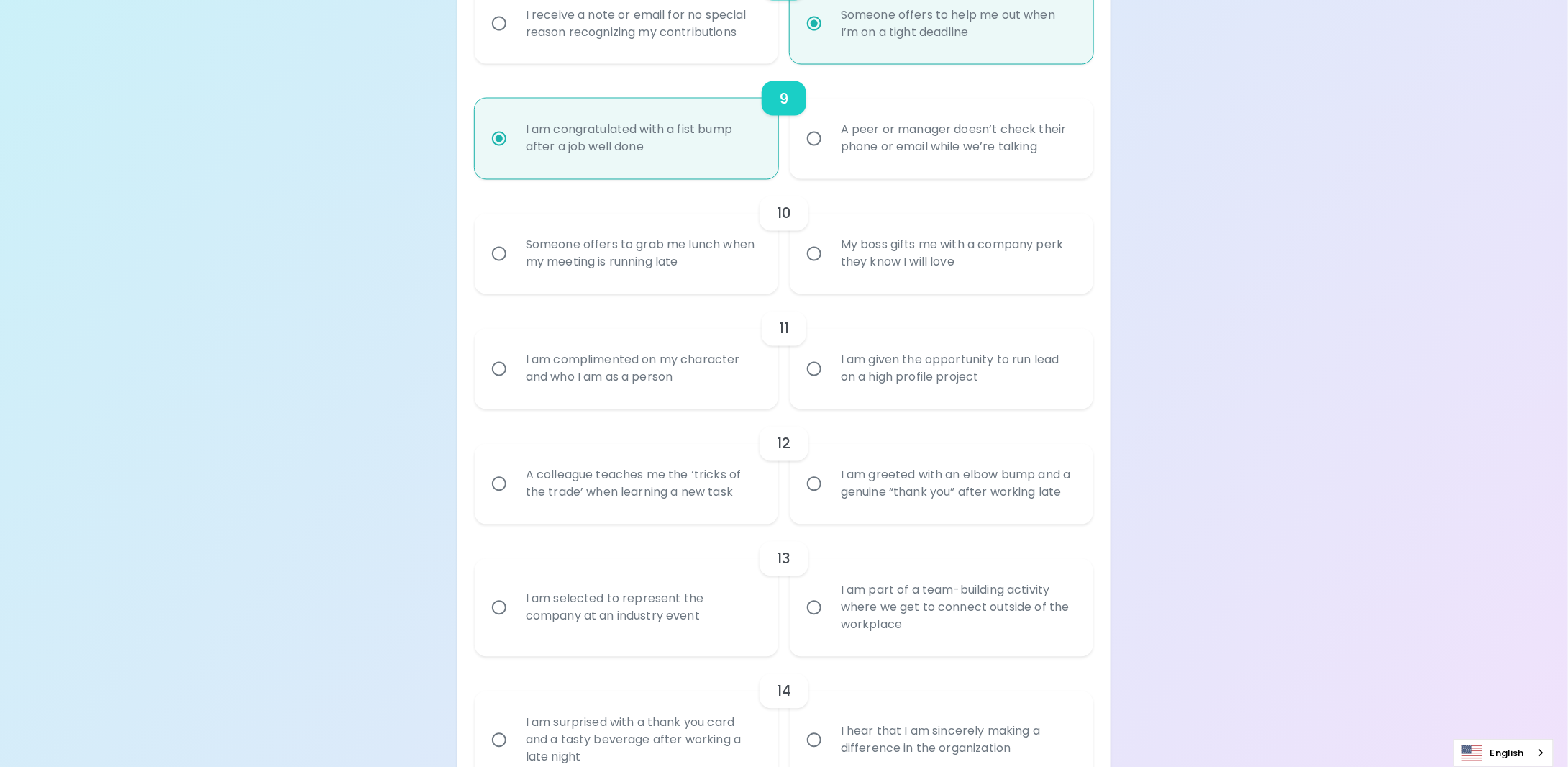
radio input "false"
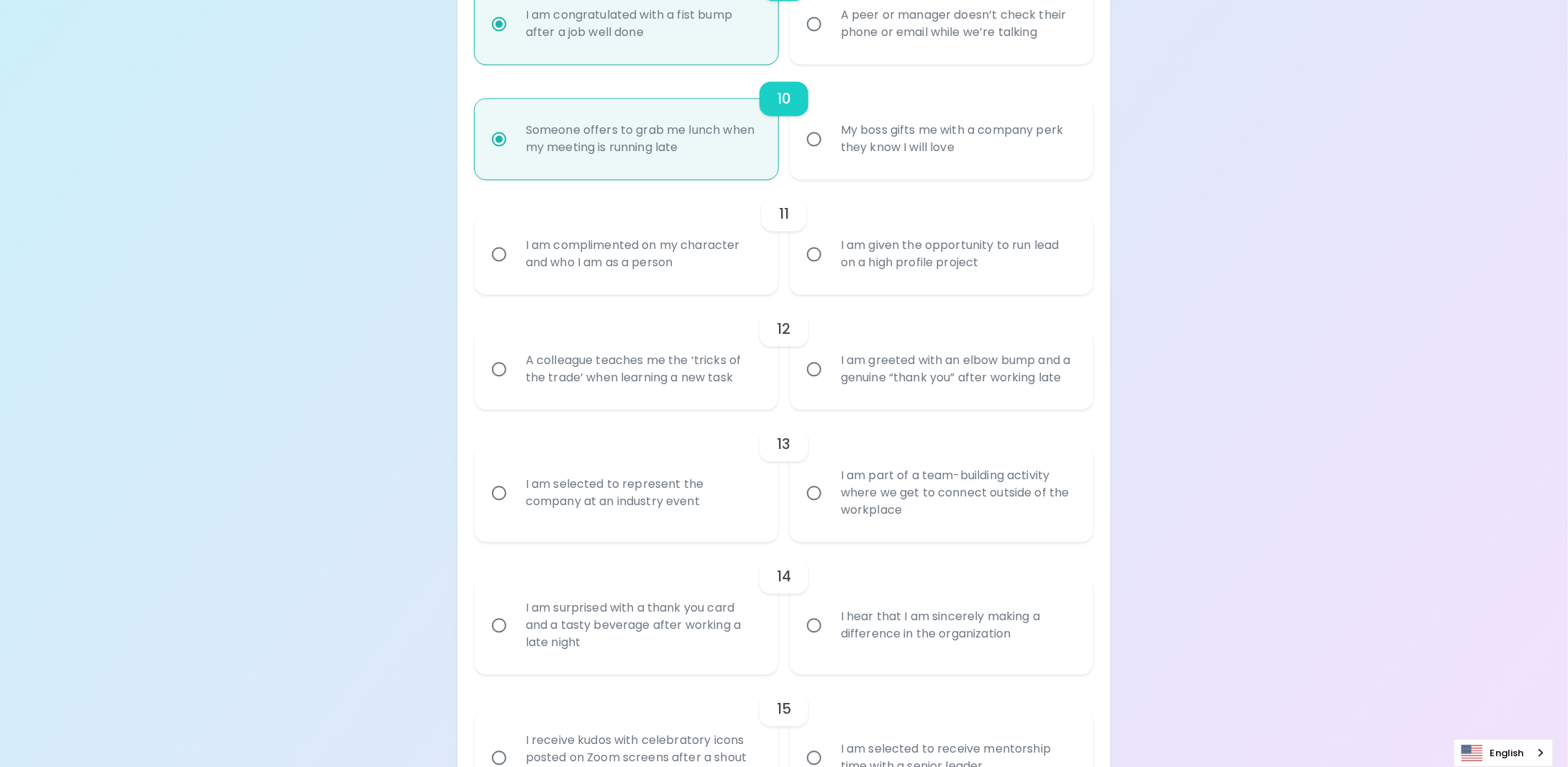
scroll to position [1368, 0]
radio input "true"
click at [812, 260] on input "I am given the opportunity to run lead on a high profile project" at bounding box center [814, 254] width 30 height 30
radio input "false"
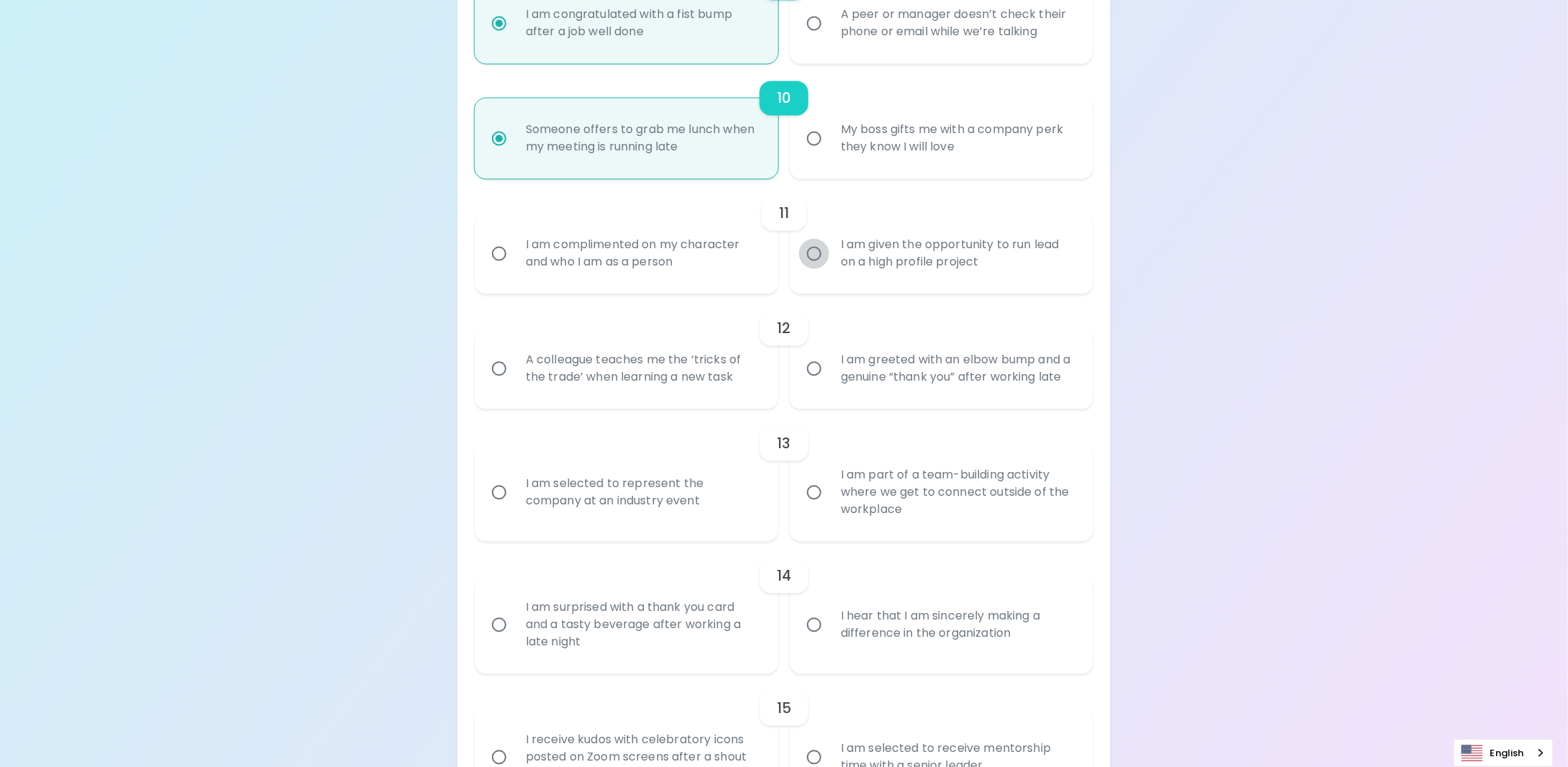
radio input "false"
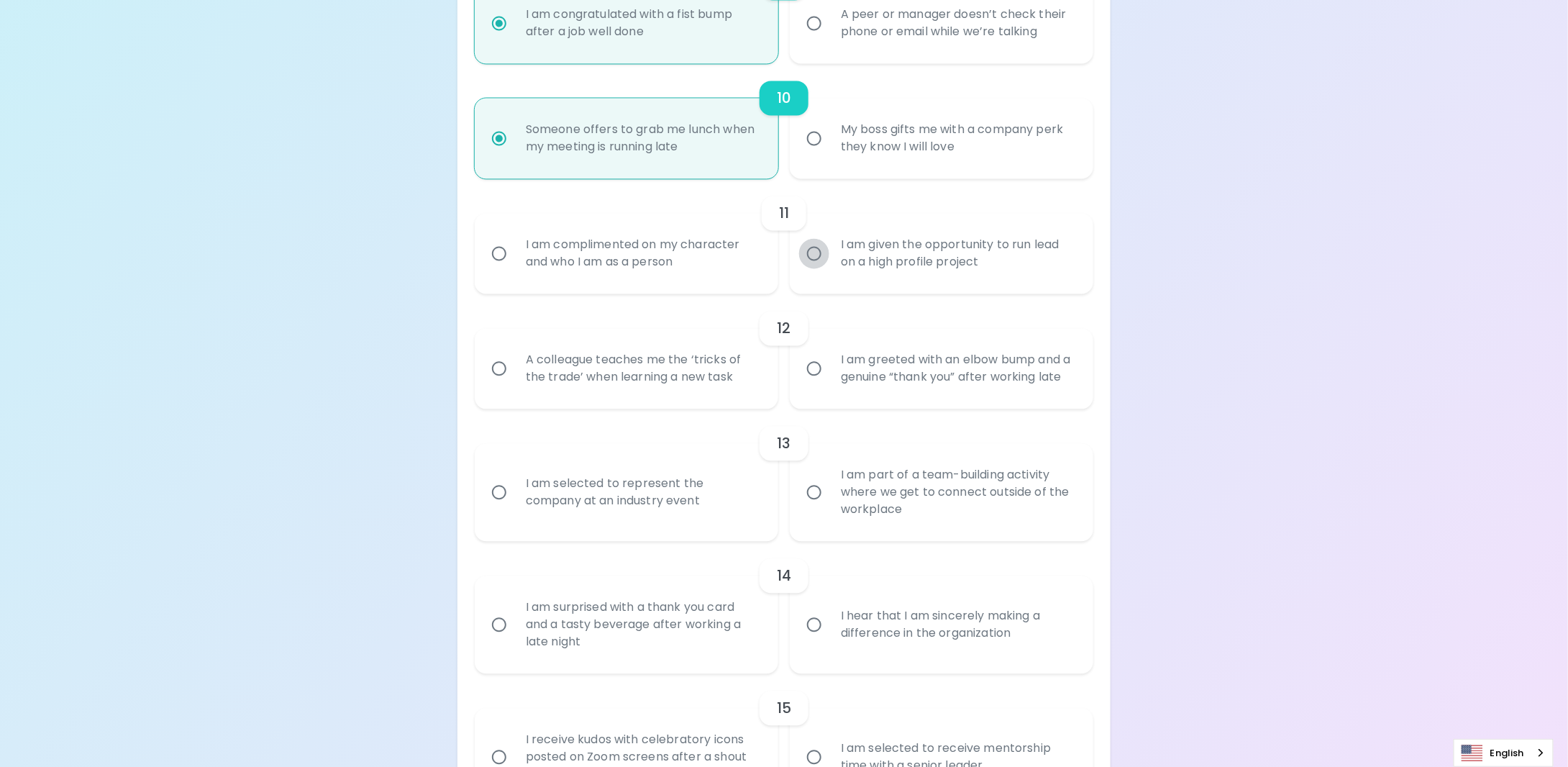
radio input "false"
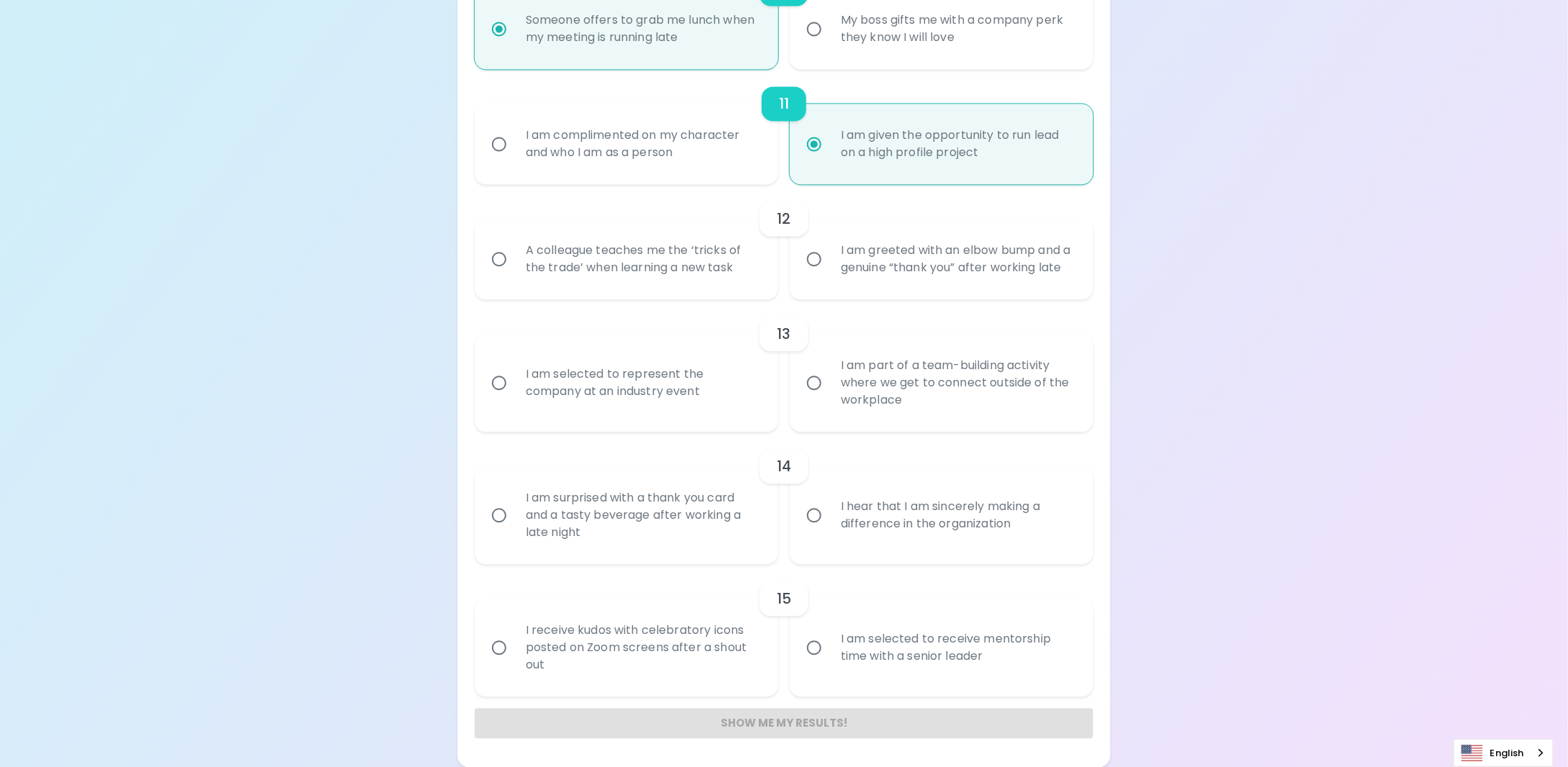
scroll to position [1483, 0]
radio input "true"
click at [499, 274] on input "A colleague teaches me the ‘tricks of the trade’ when learning a new task" at bounding box center [500, 259] width 30 height 30
radio input "false"
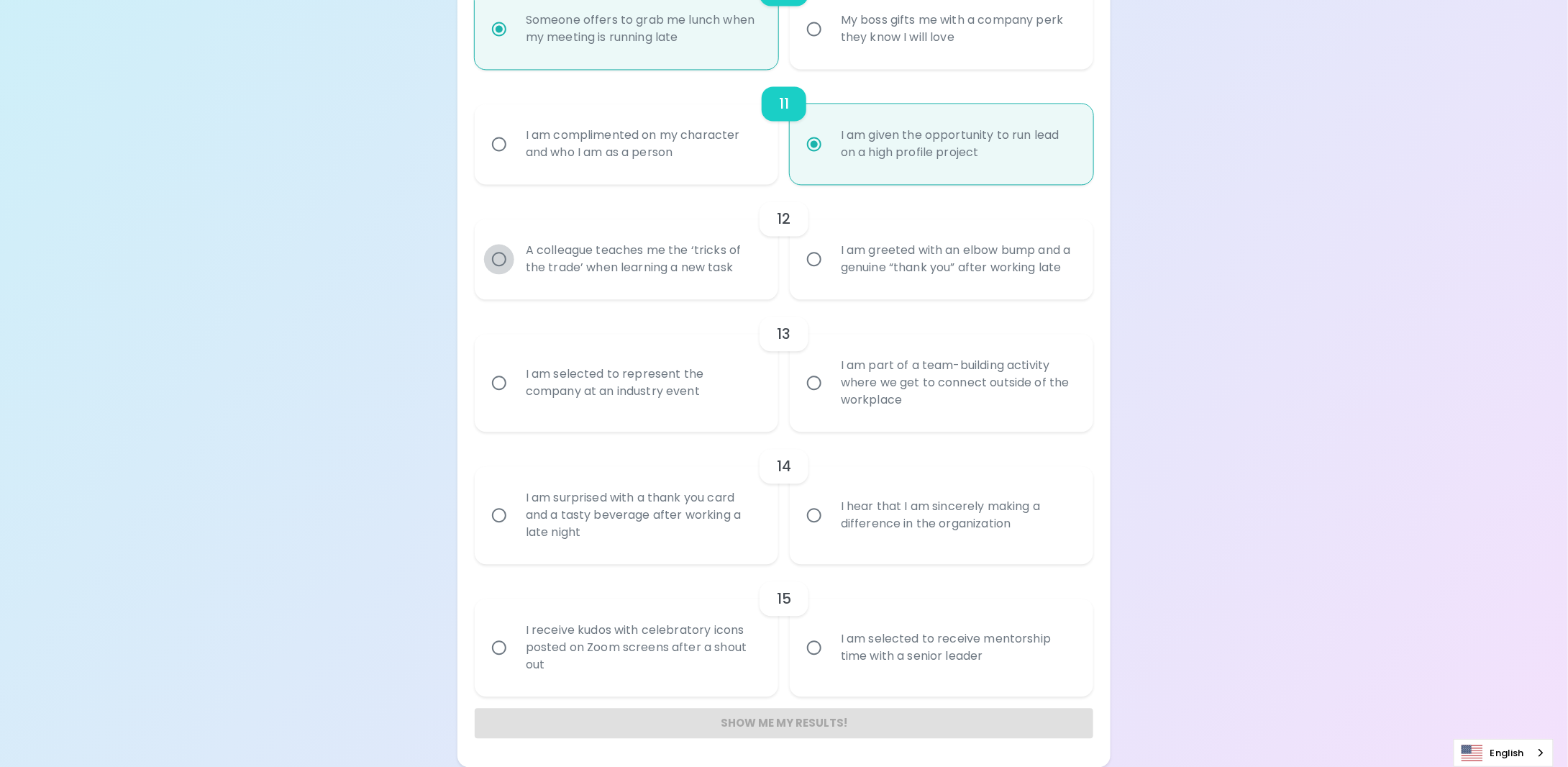
radio input "false"
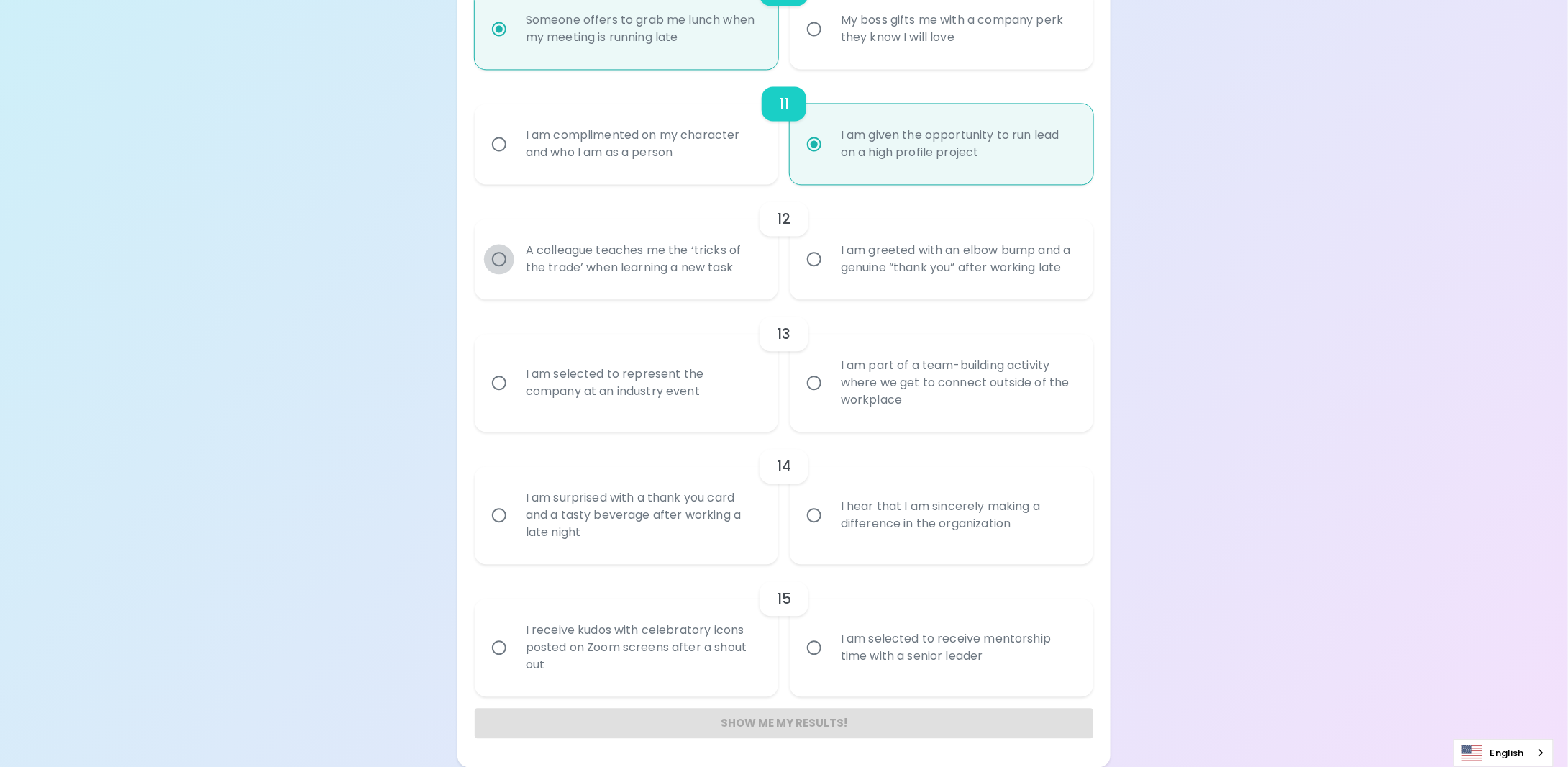
radio input "false"
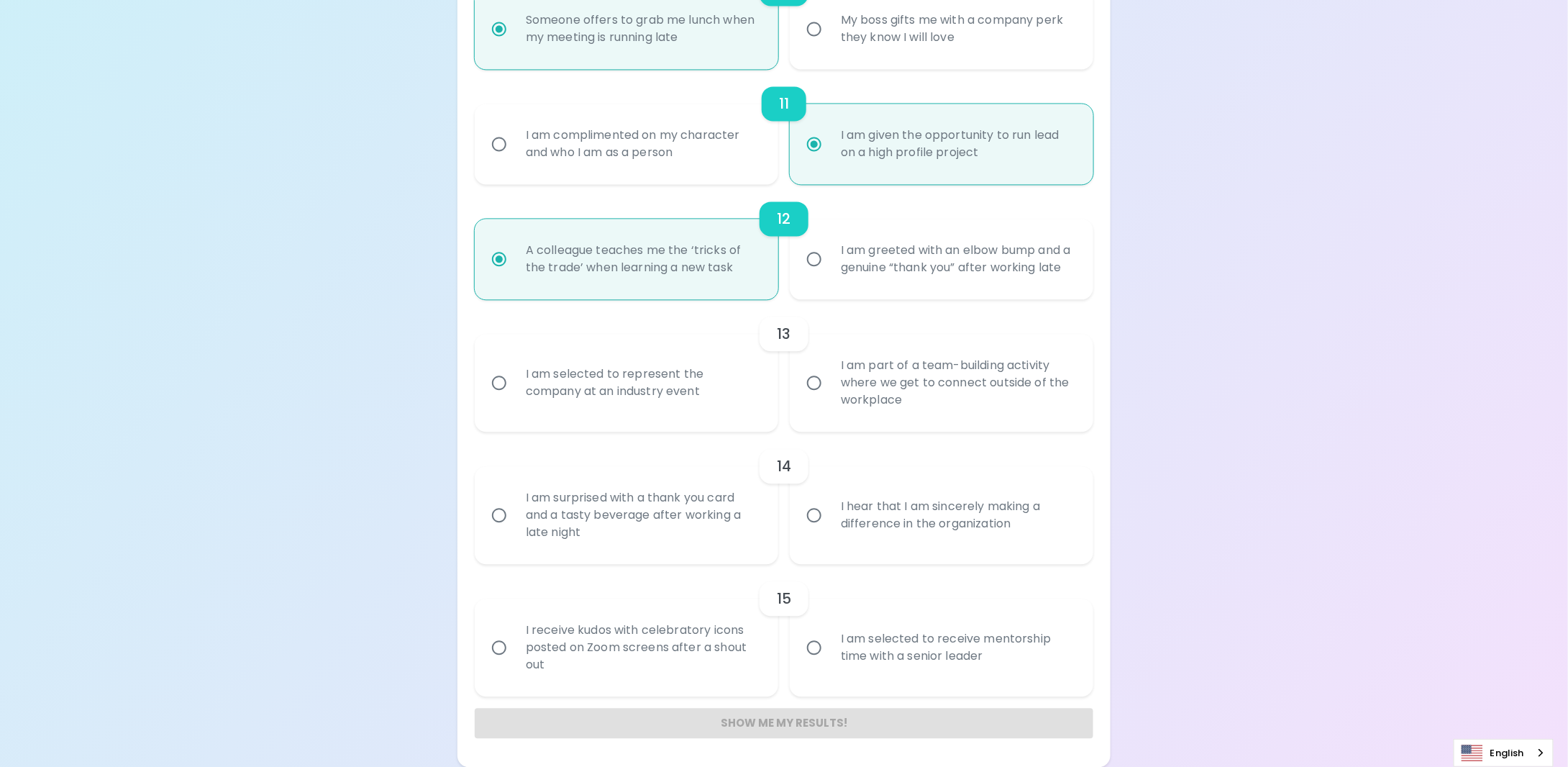
radio input "true"
click at [824, 376] on input "I am part of a team-building activity where we get to connect outside of the wo…" at bounding box center [814, 383] width 30 height 30
radio input "false"
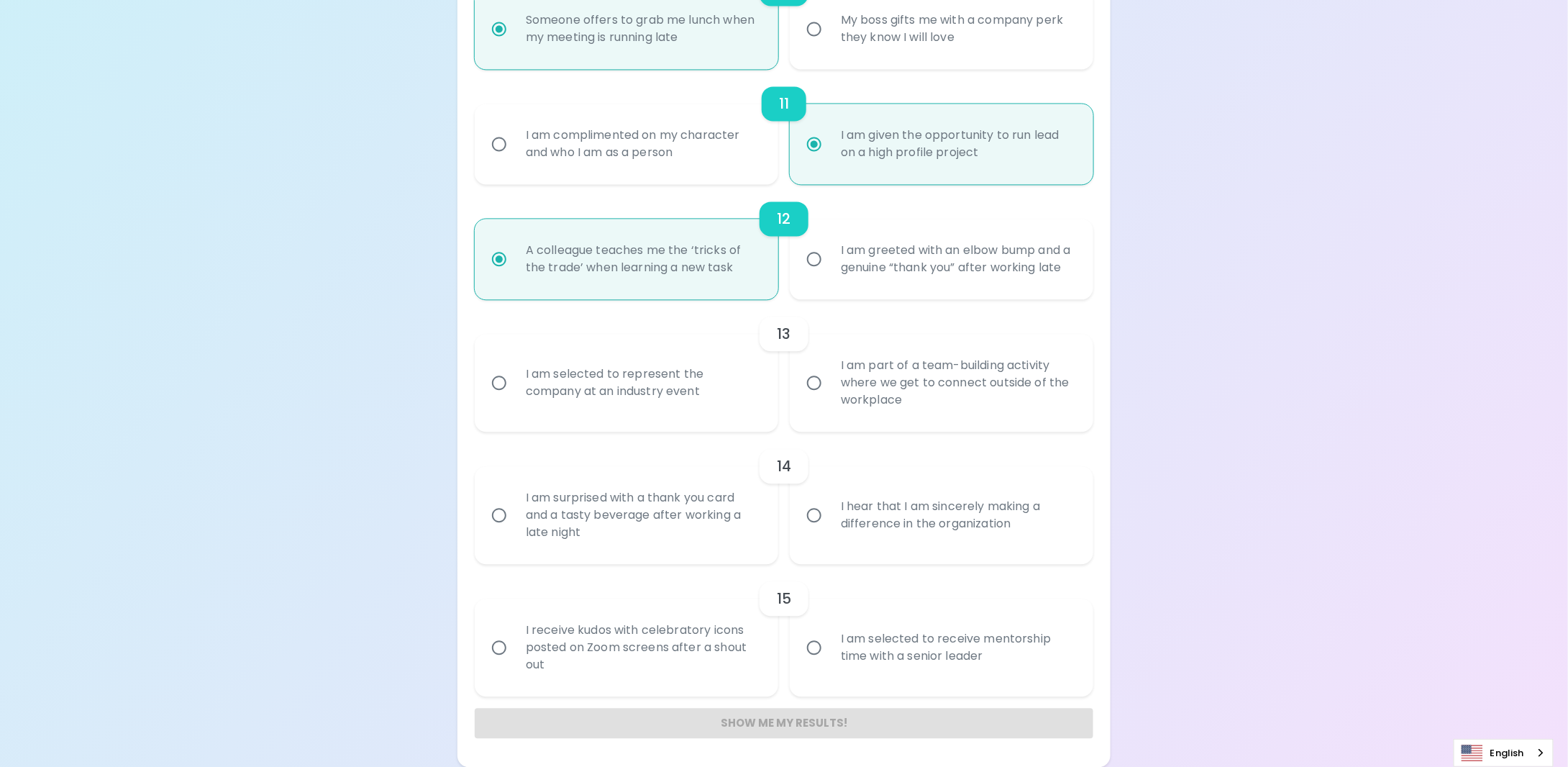
radio input "false"
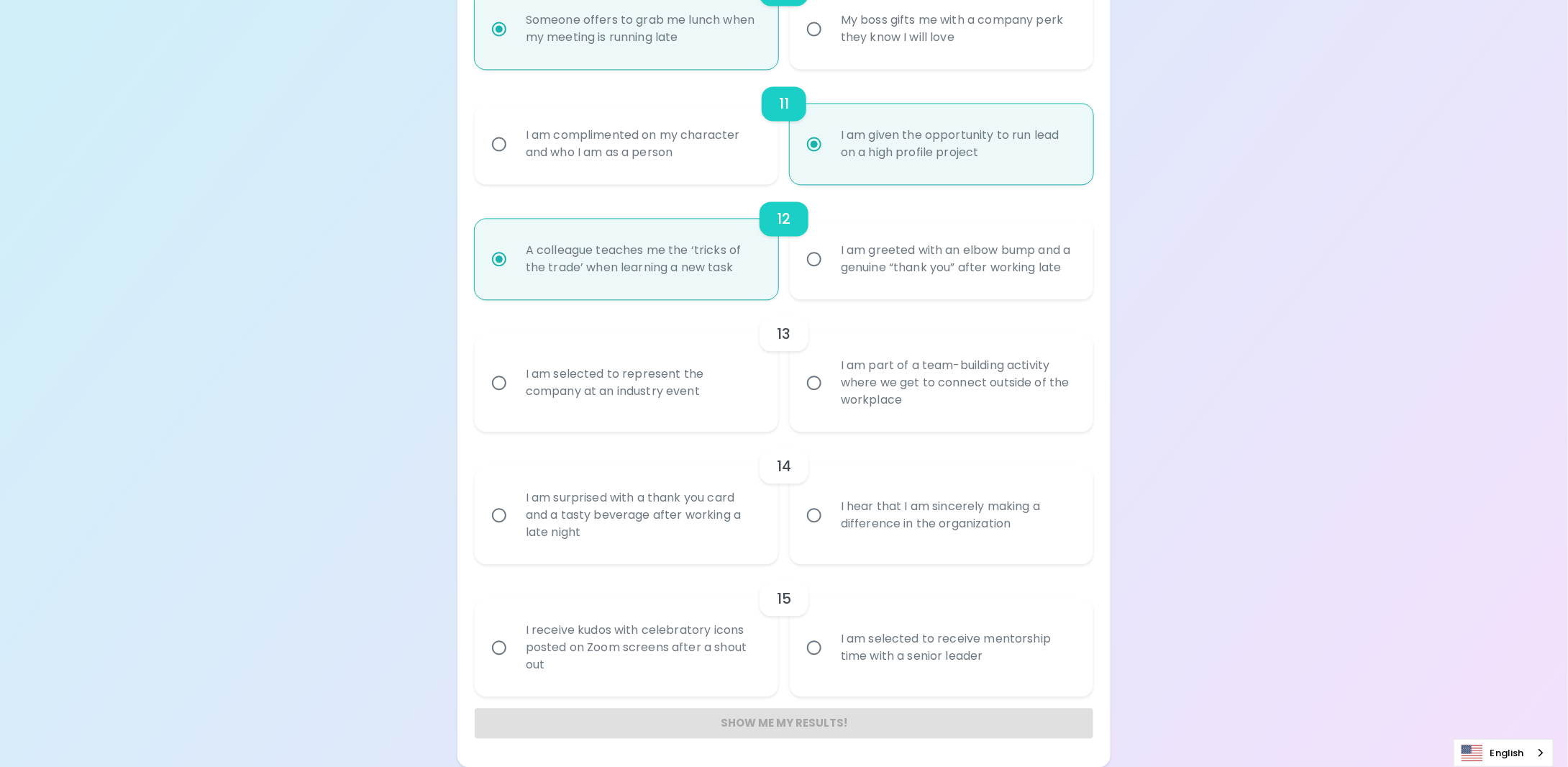
radio input "false"
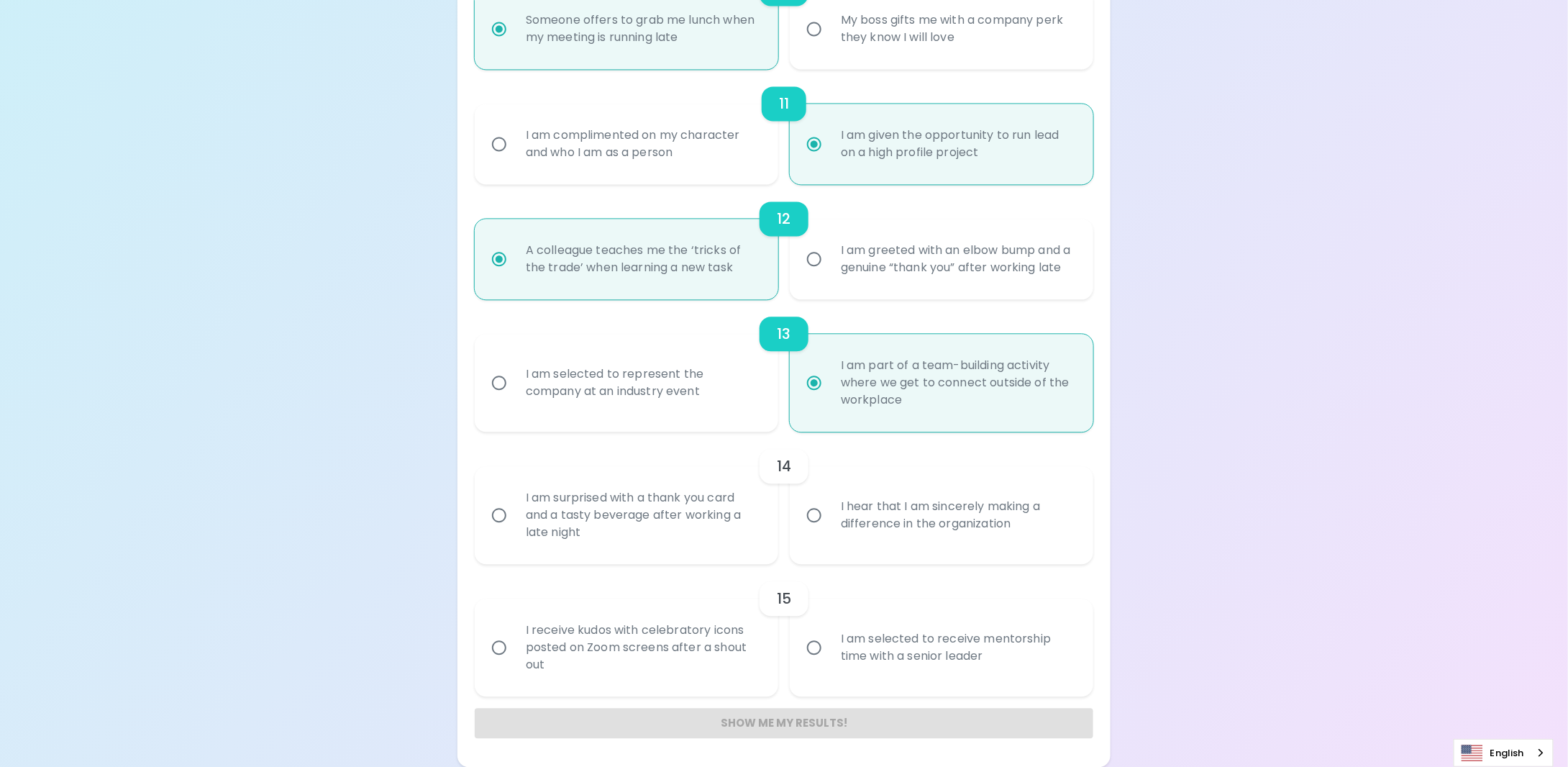
radio input "true"
click at [817, 522] on input "I hear that I am sincerely making a difference in the organization" at bounding box center [814, 515] width 30 height 30
radio input "false"
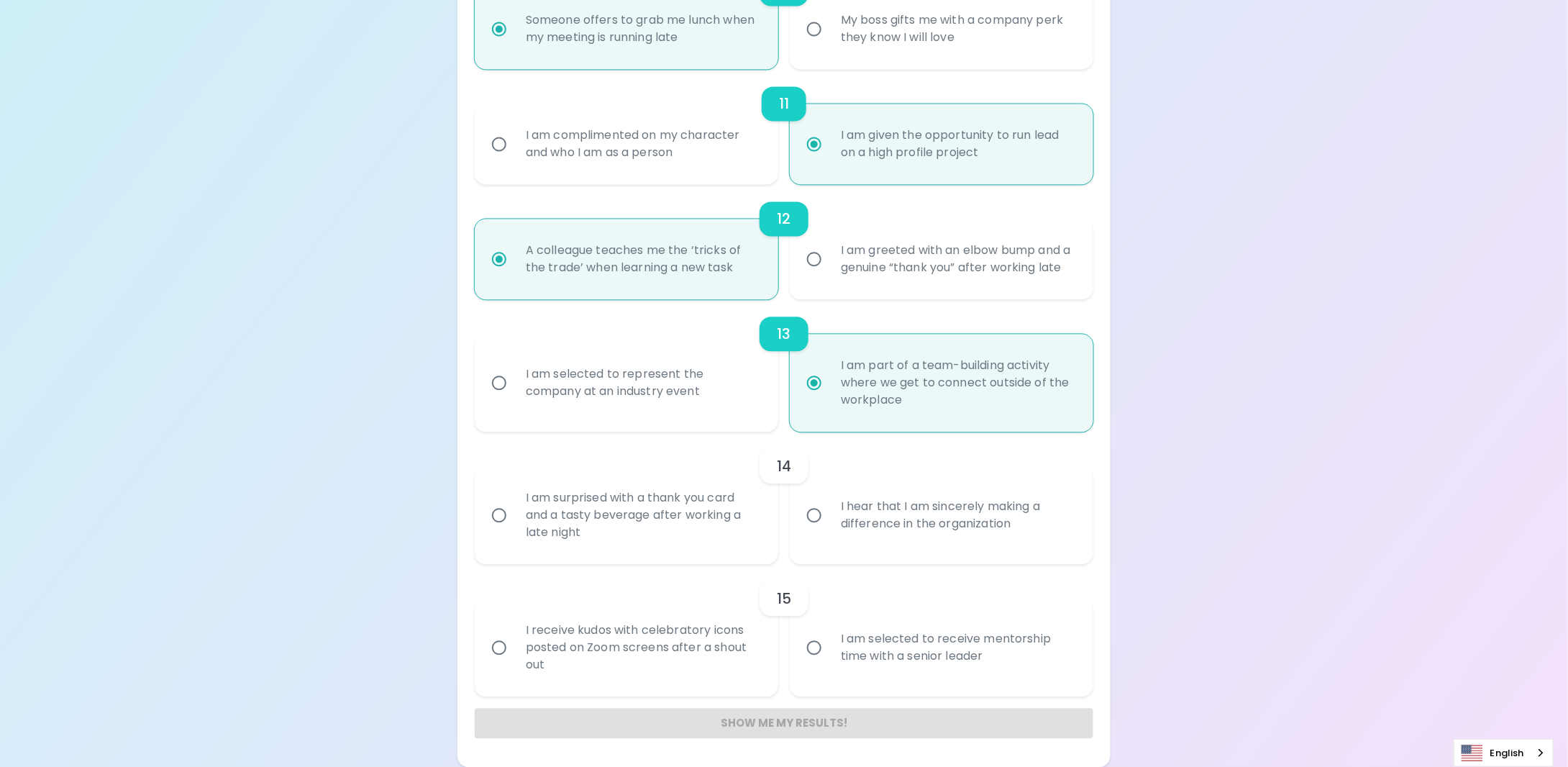
radio input "false"
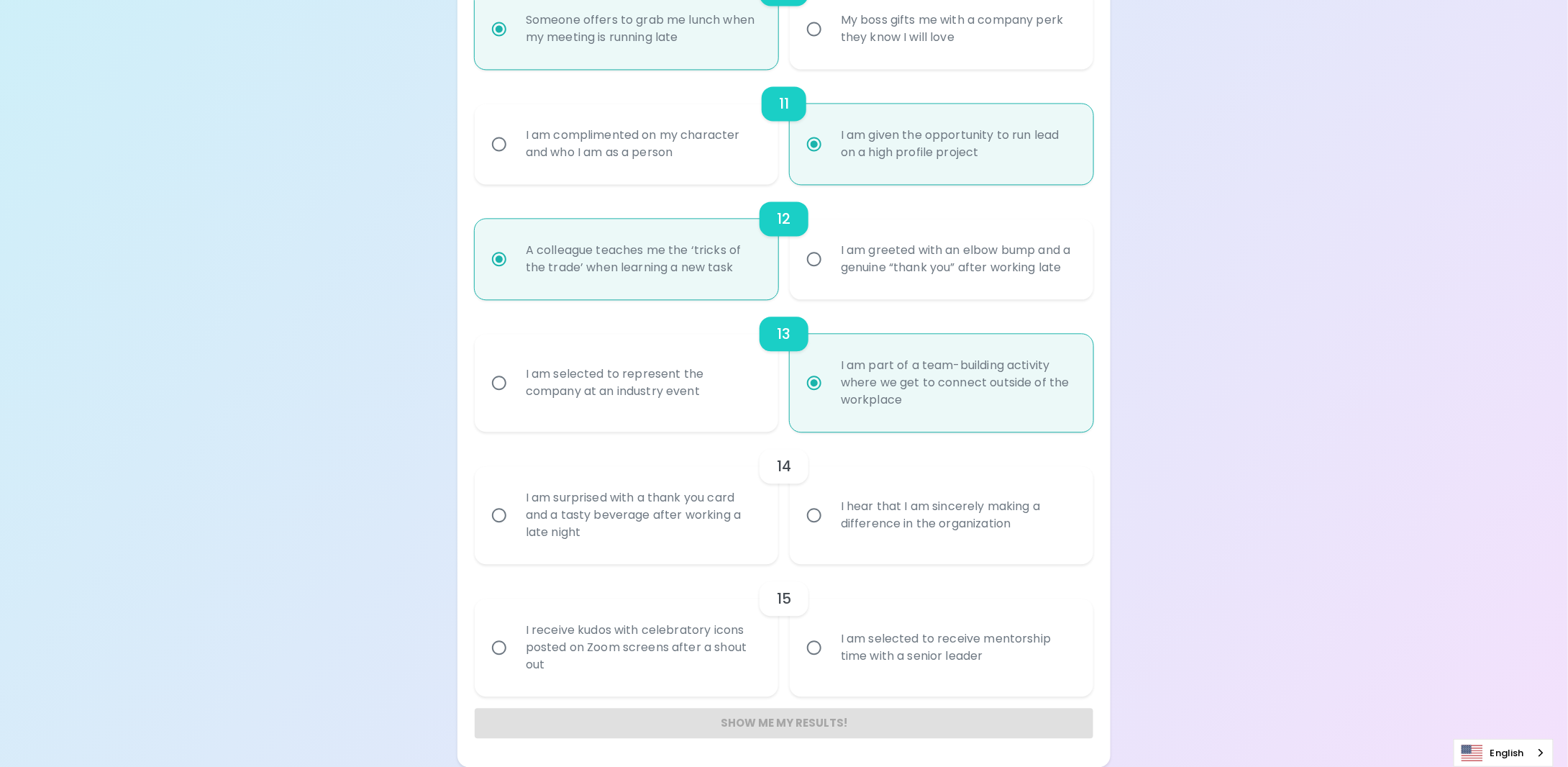
radio input "false"
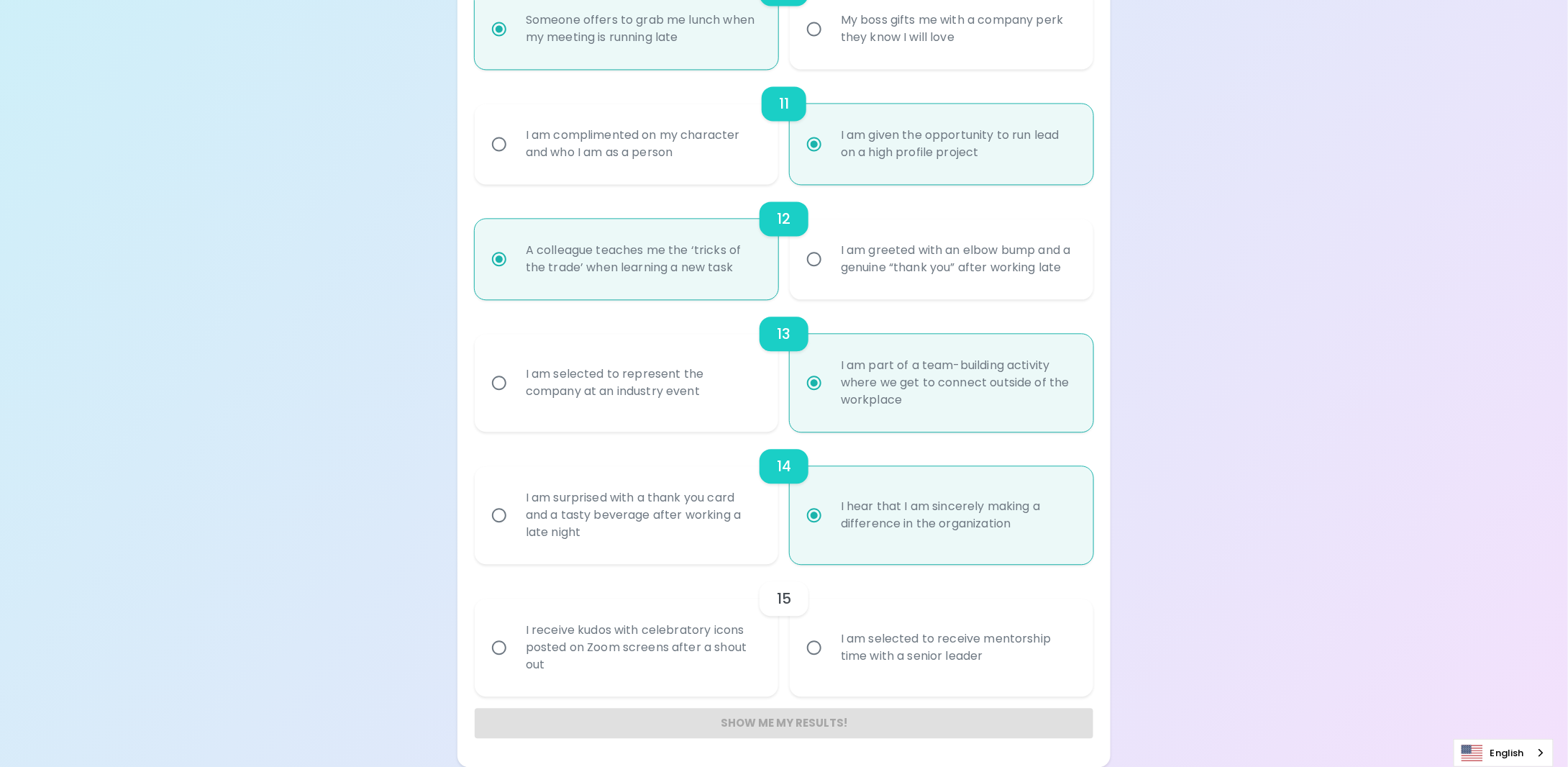
radio input "true"
click at [813, 645] on input "I am selected to receive mentorship time with a senior leader" at bounding box center [814, 647] width 30 height 30
radio input "false"
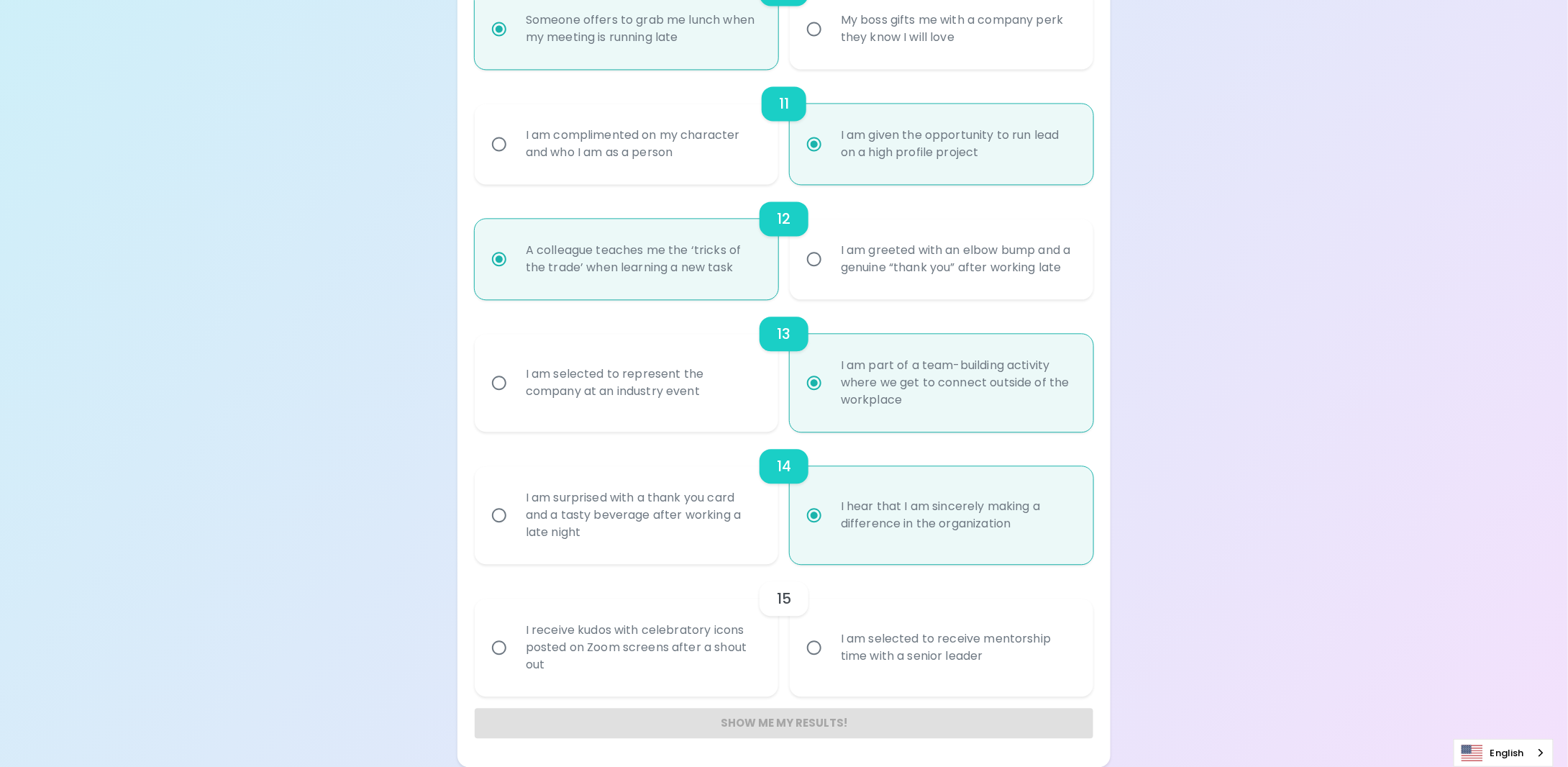
radio input "false"
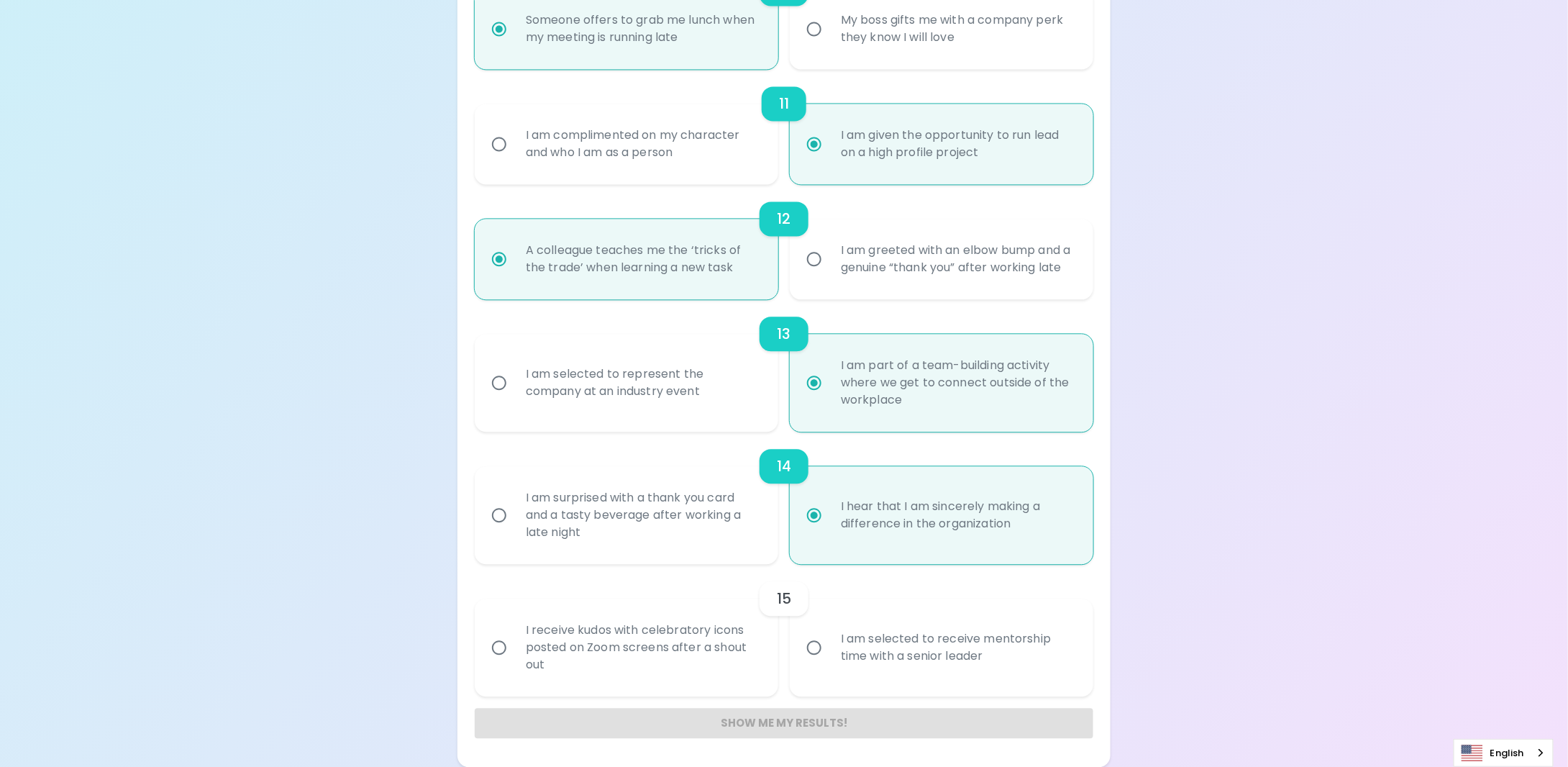
radio input "false"
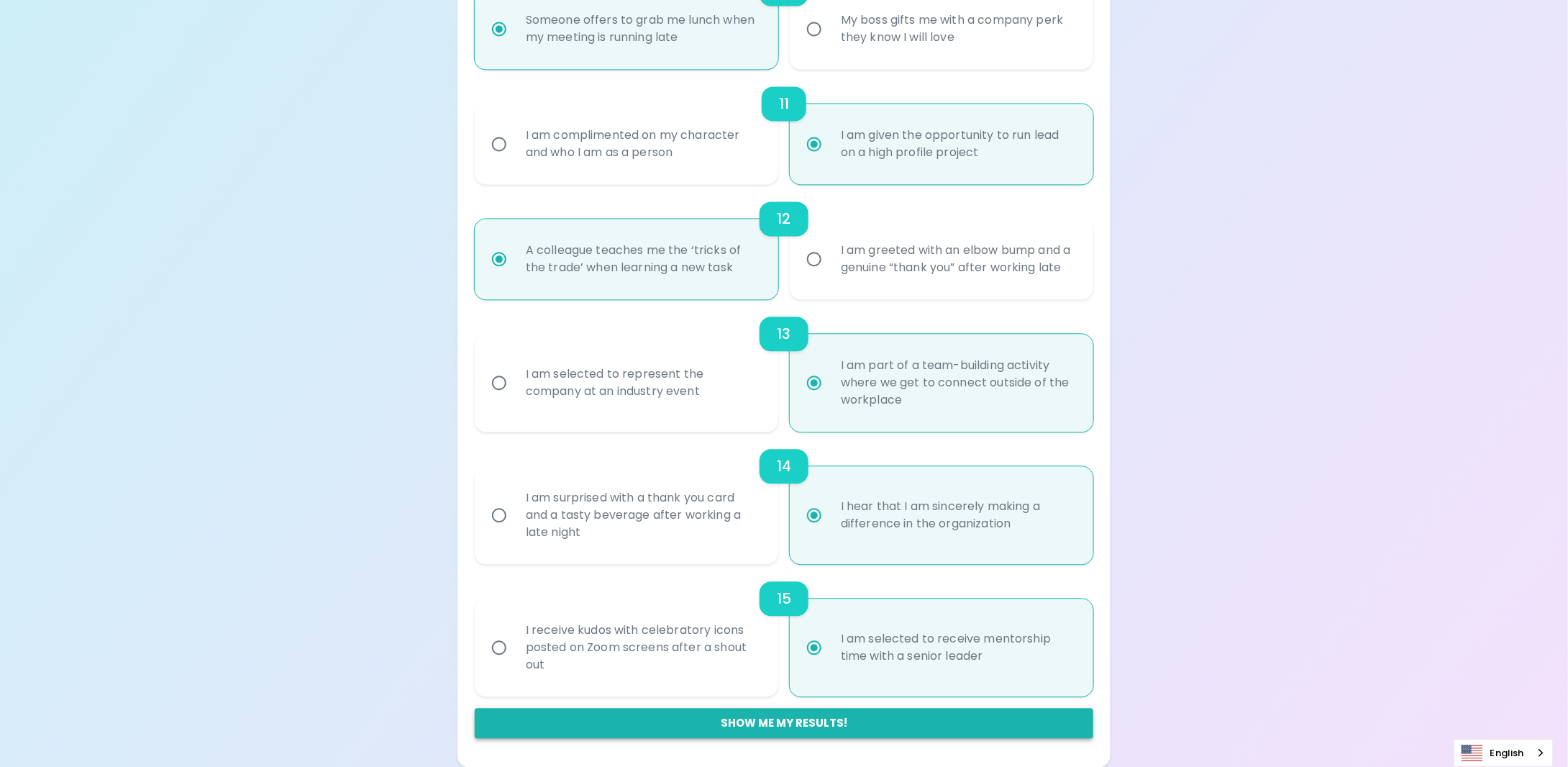
radio input "true"
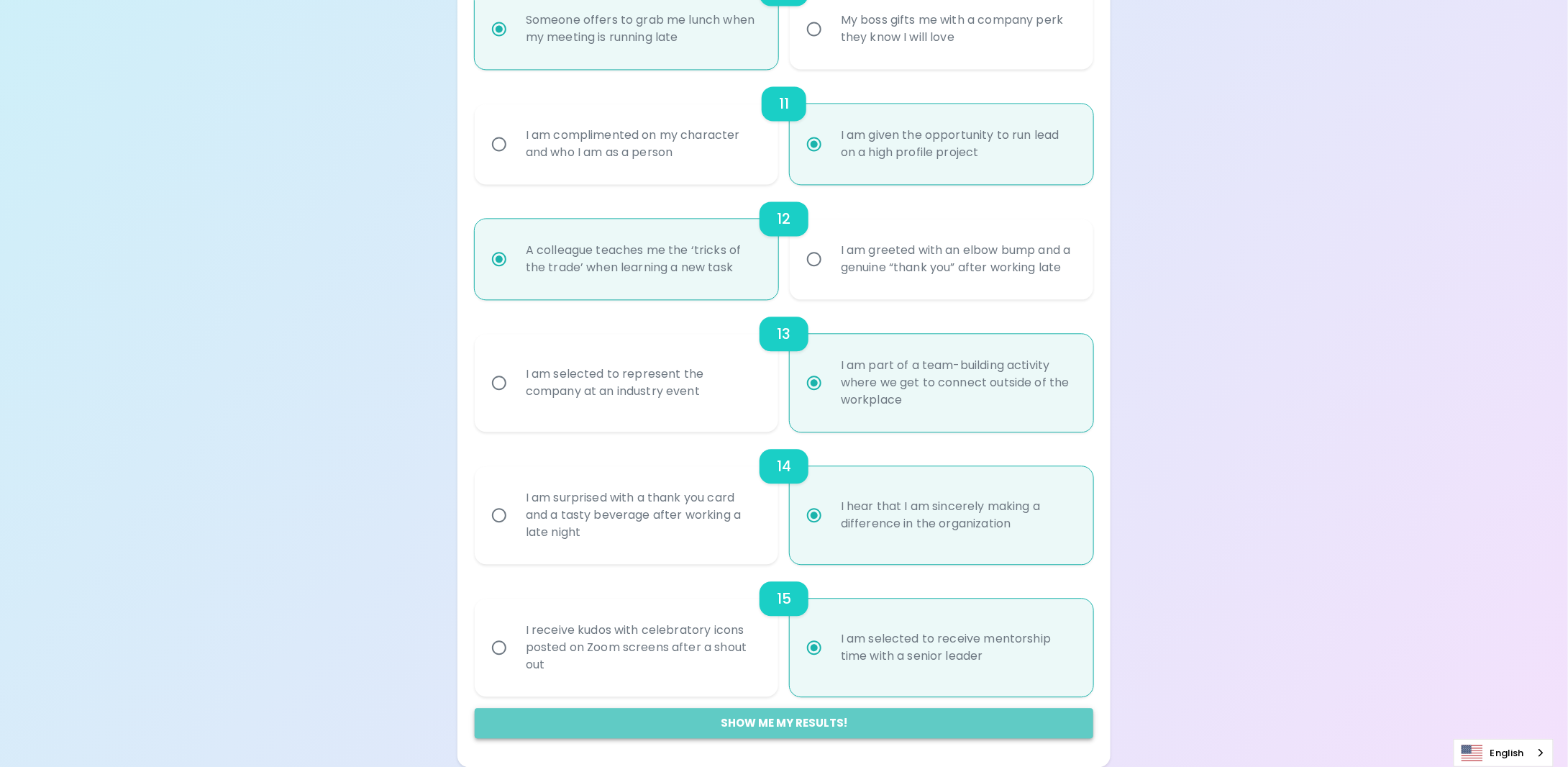
click at [728, 720] on button "Show me my results!" at bounding box center [784, 723] width 618 height 30
radio input "false"
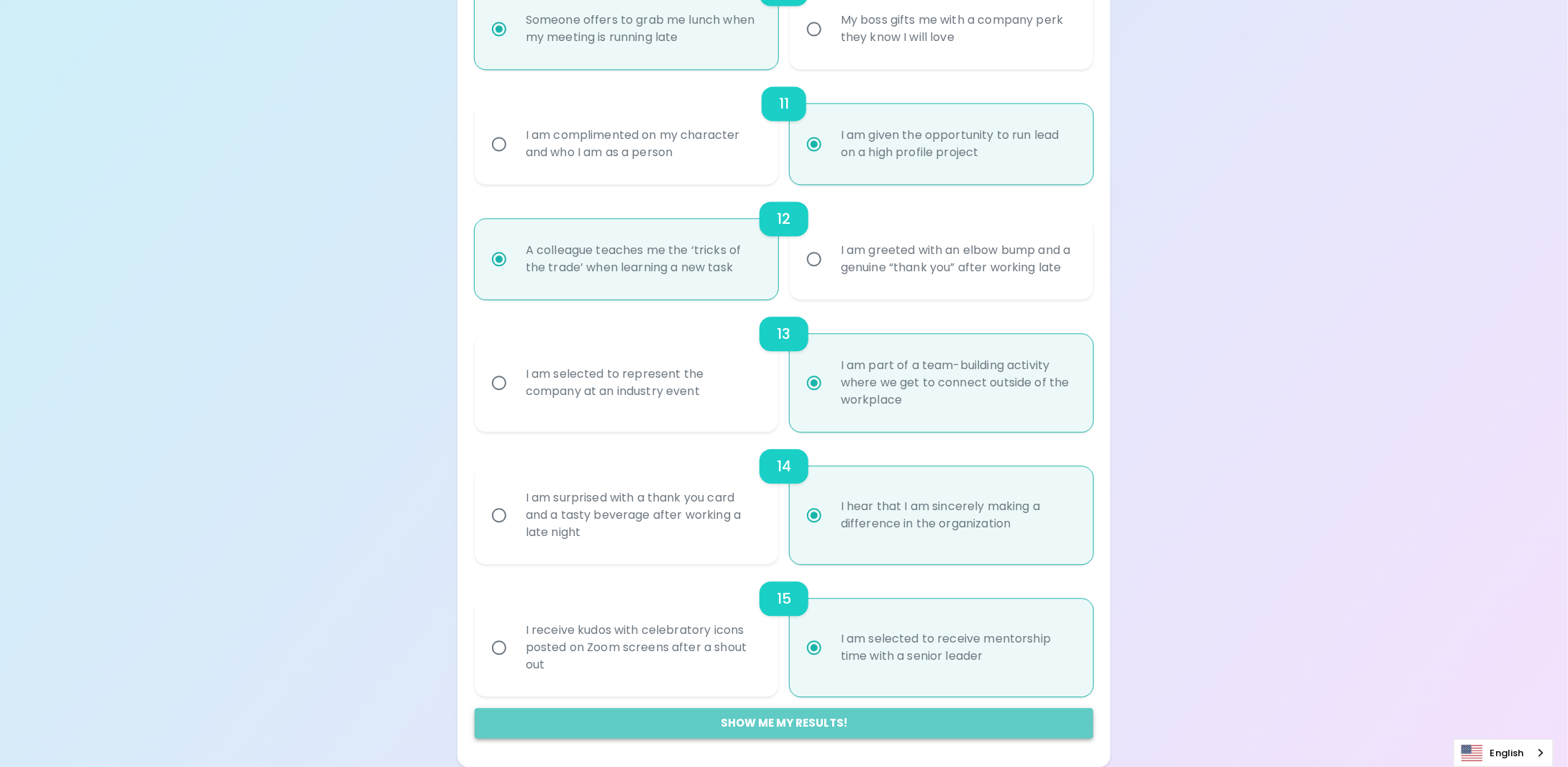
radio input "false"
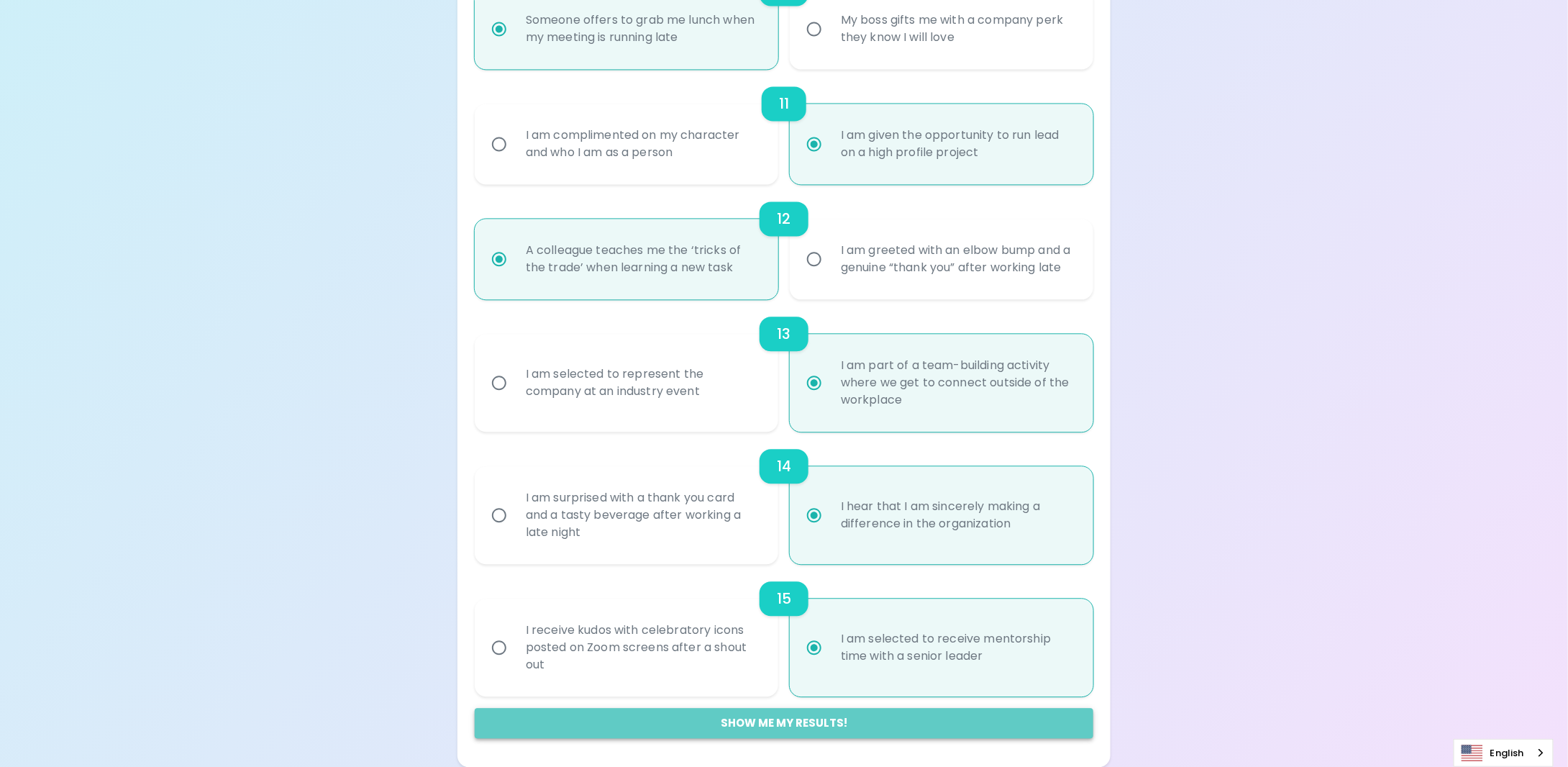
radio input "false"
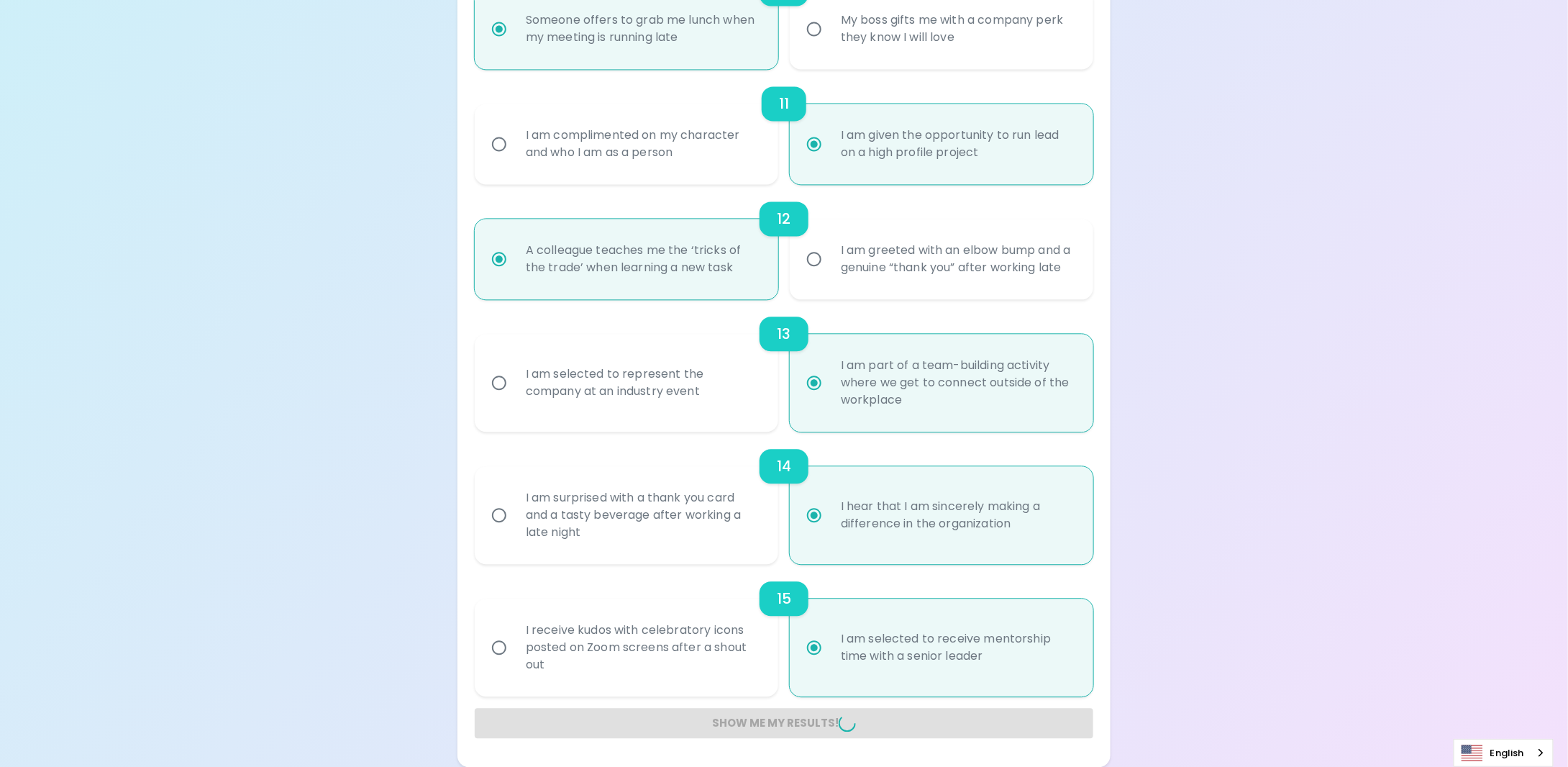
radio input "false"
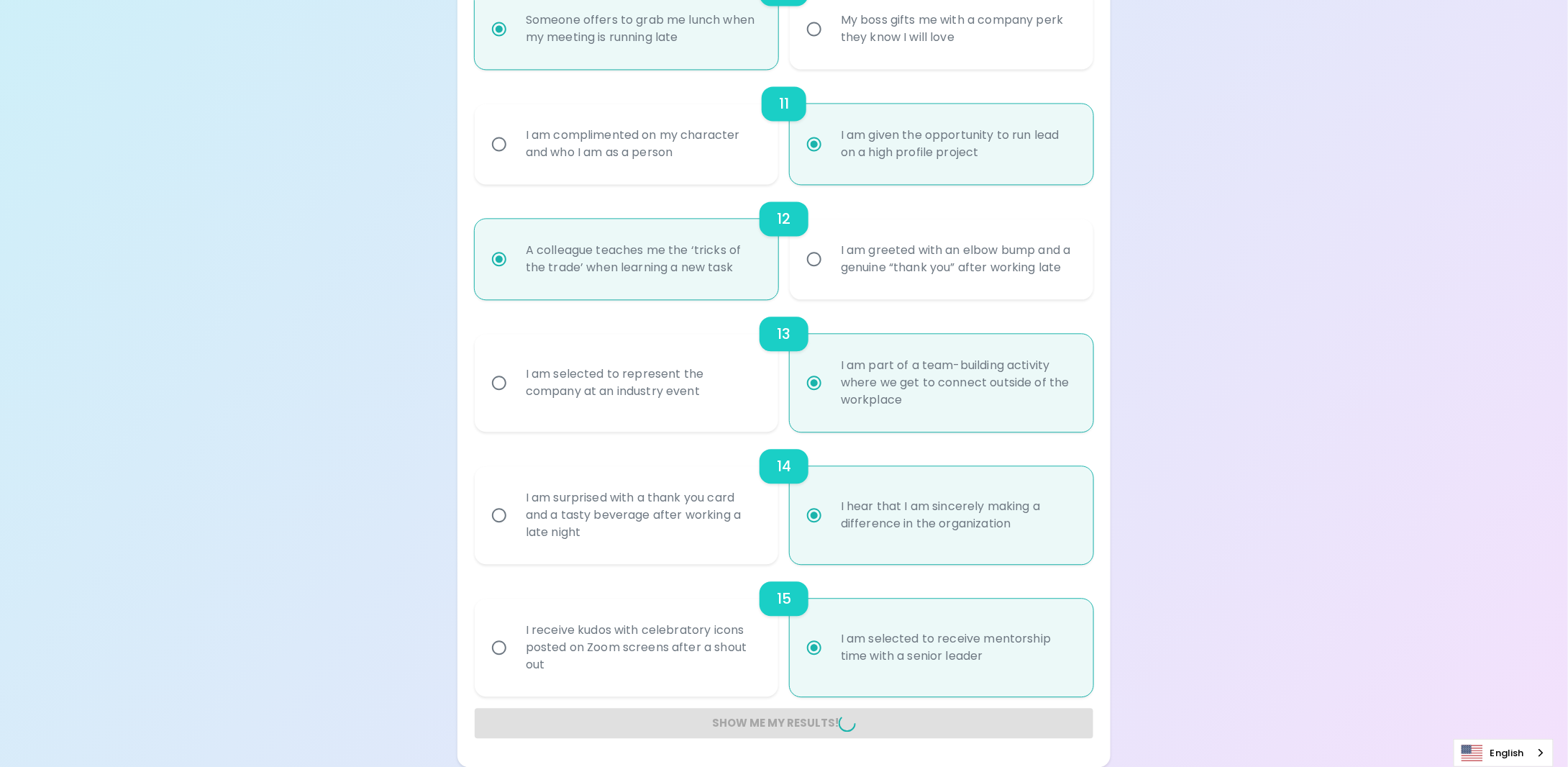
radio input "false"
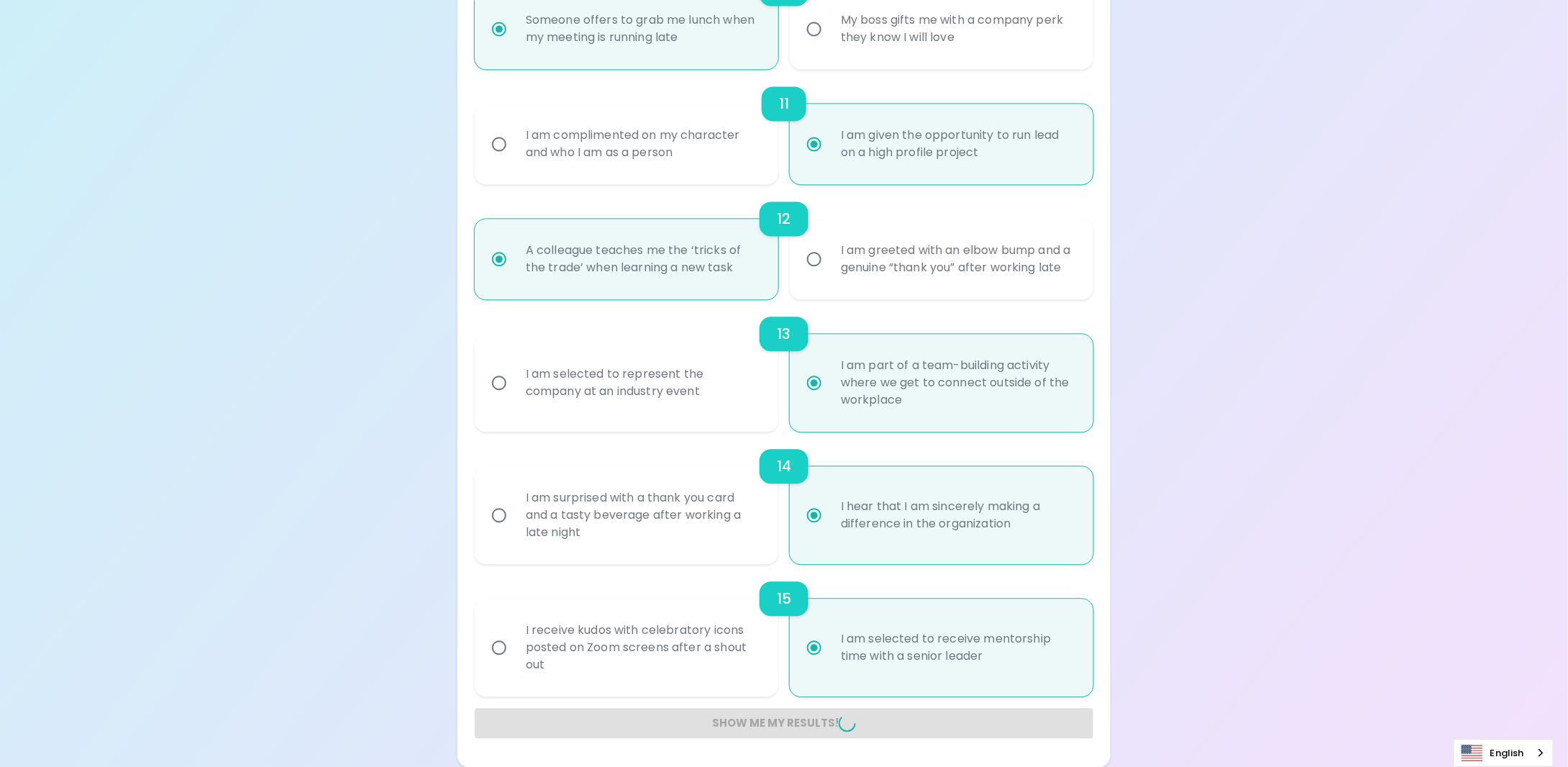
radio input "false"
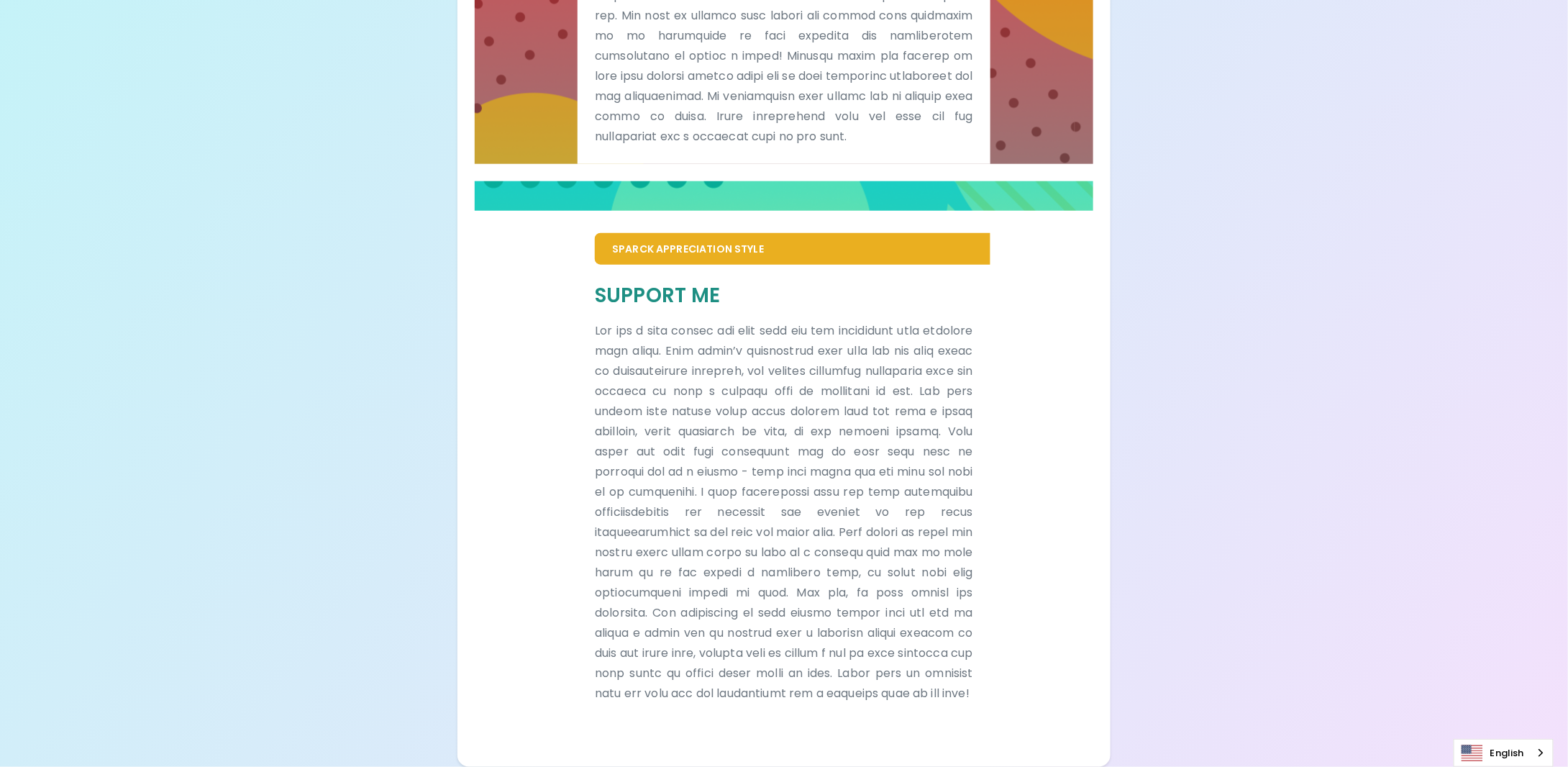
scroll to position [656, 0]
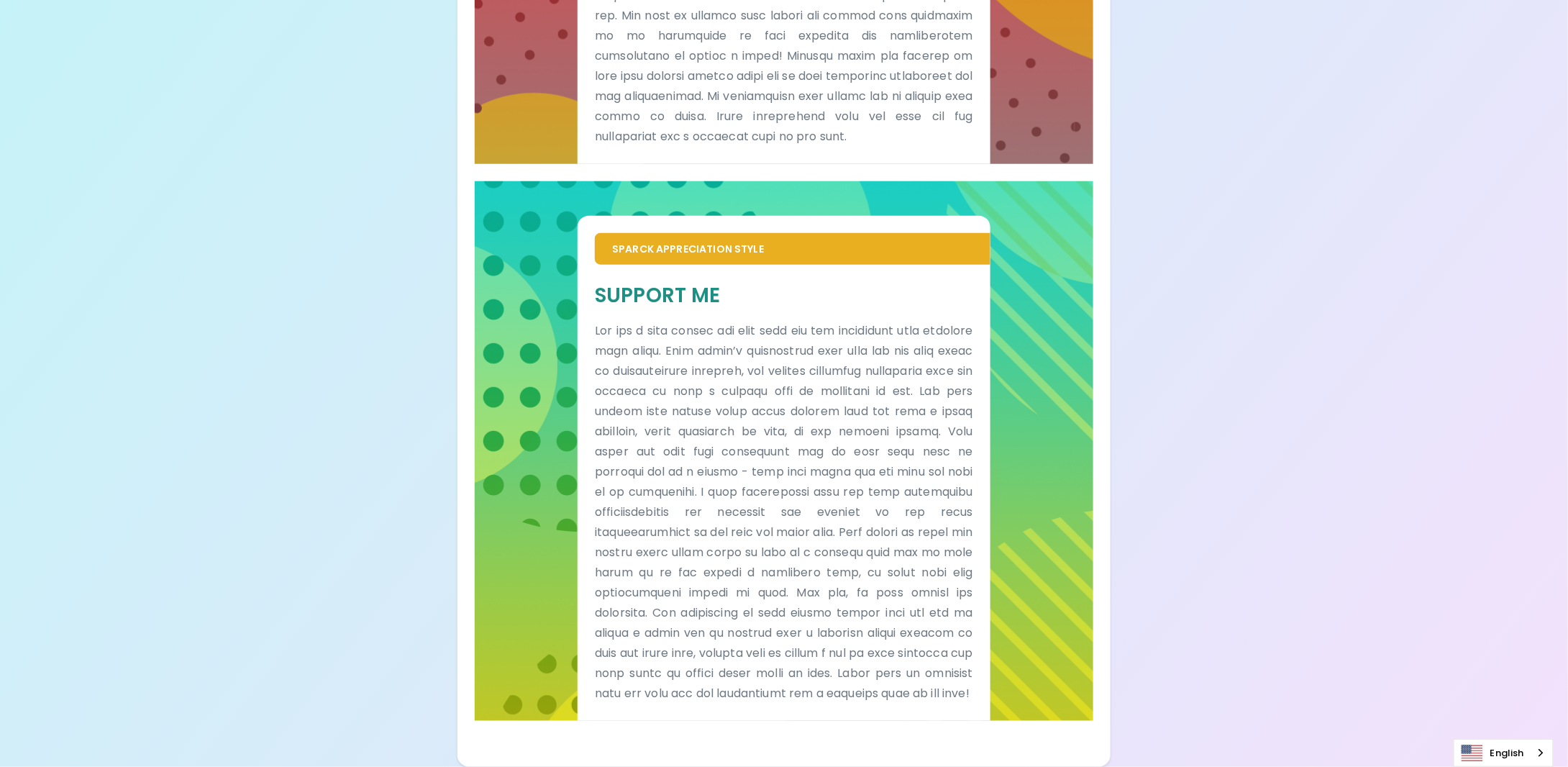
click at [380, 552] on div "Your Sparck Appreciation Style Results Check your email for the full results! D…" at bounding box center [784, 66] width 1568 height 1403
drag, startPoint x: 1412, startPoint y: 305, endPoint x: 1342, endPoint y: 247, distance: 90.9
click at [1406, 293] on div "Your Sparck Appreciation Style Results Check your email for the full results! D…" at bounding box center [784, 66] width 1568 height 1403
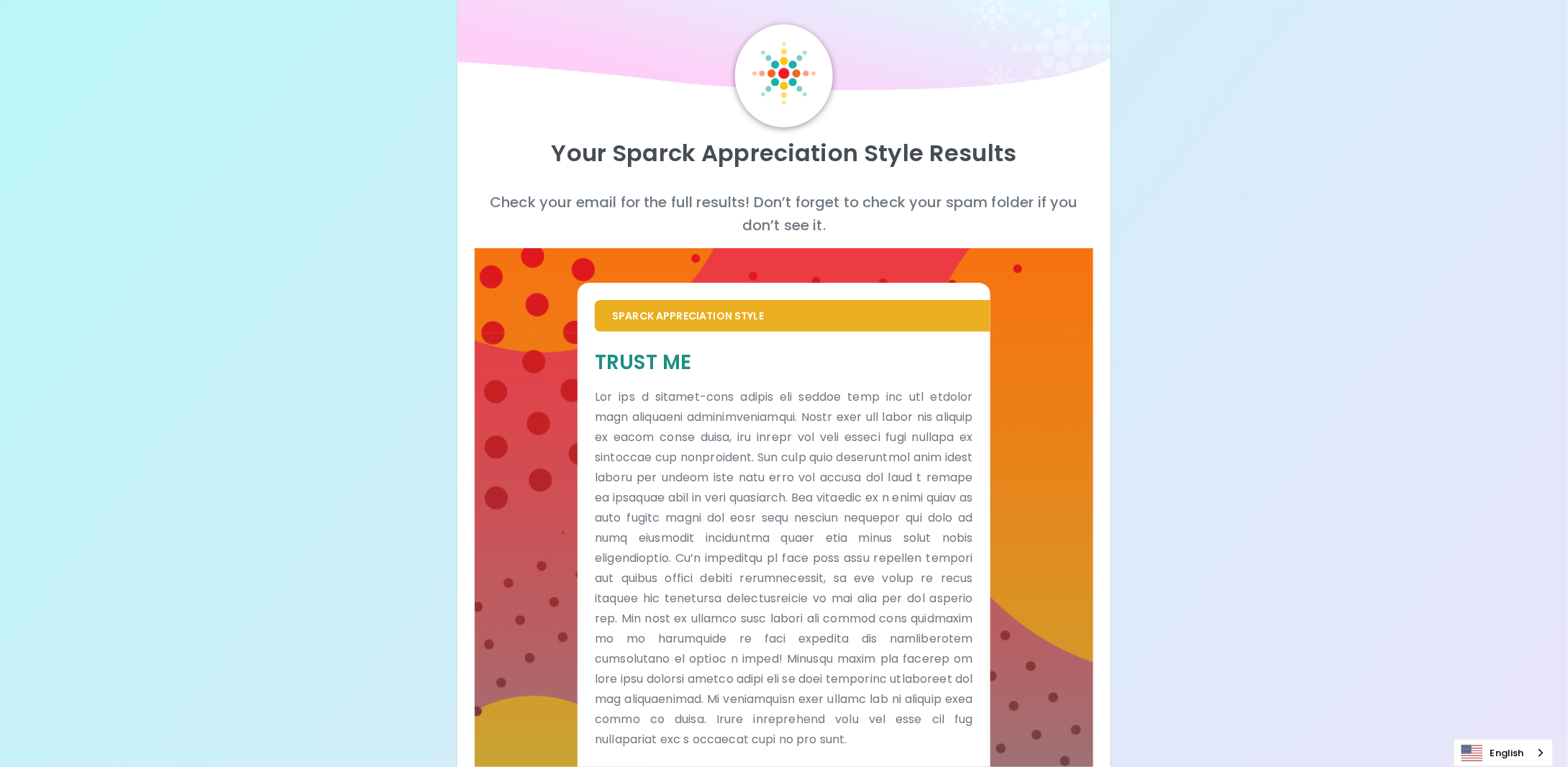
scroll to position [0, 0]
